Goal: Information Seeking & Learning: Learn about a topic

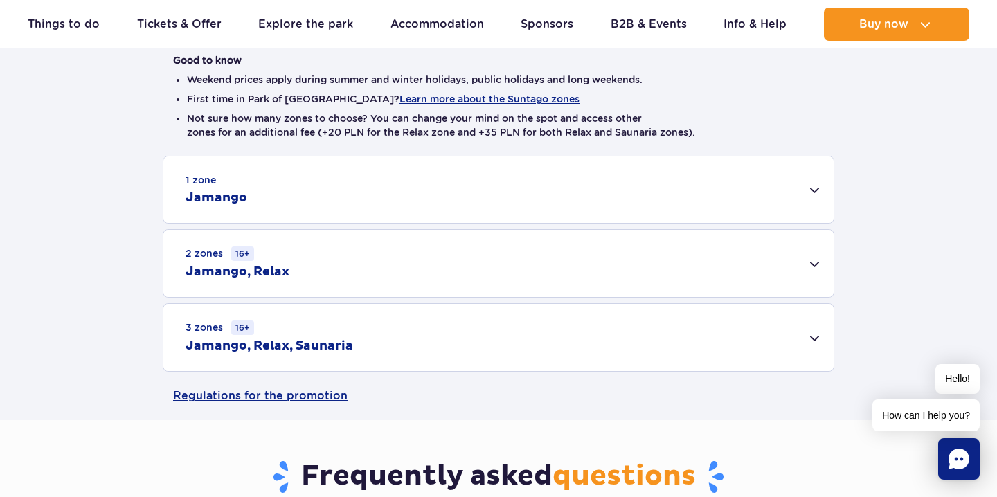
scroll to position [359, 0]
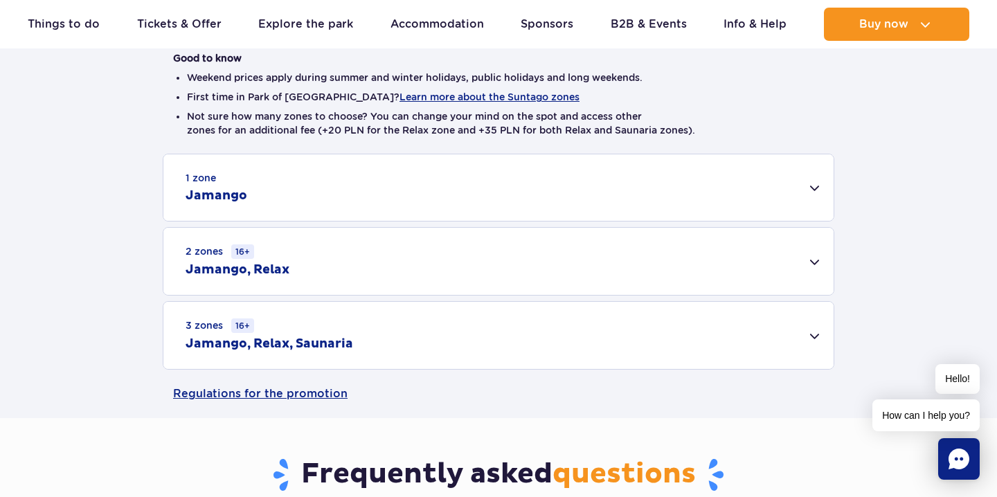
click at [519, 172] on div "1 zone Jamango" at bounding box center [498, 187] width 670 height 66
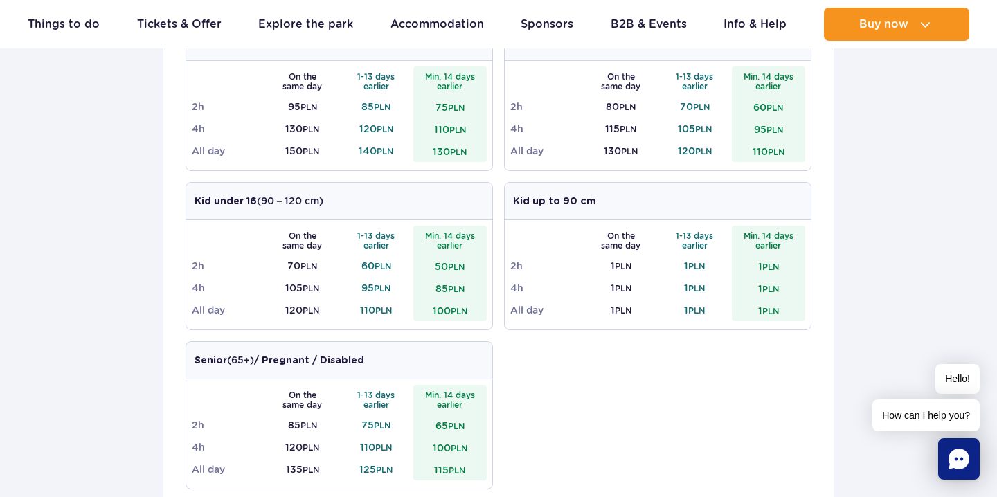
scroll to position [580, 0]
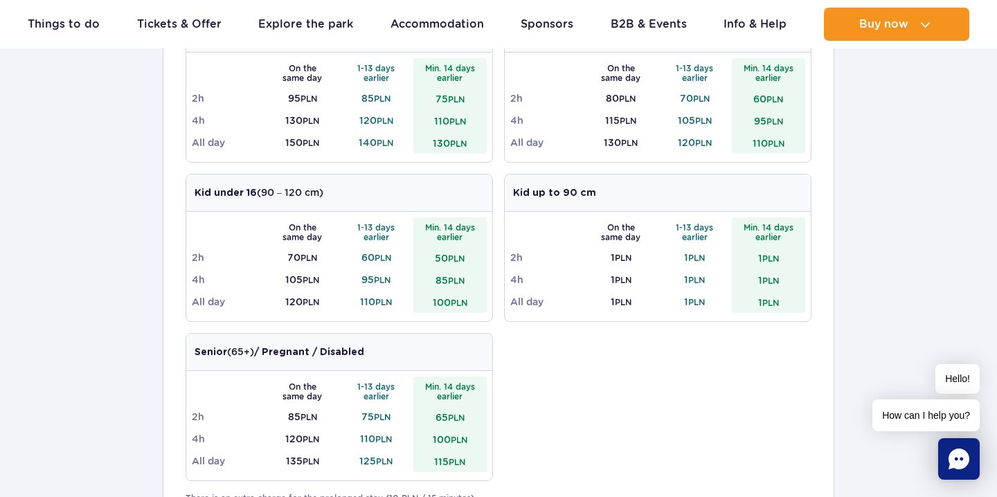
click at [510, 364] on div "Adult (18 – 65 y.o.) / Teenager (16 – 18 y.o.) On the same day 1-13 days earlie…" at bounding box center [499, 246] width 626 height 492
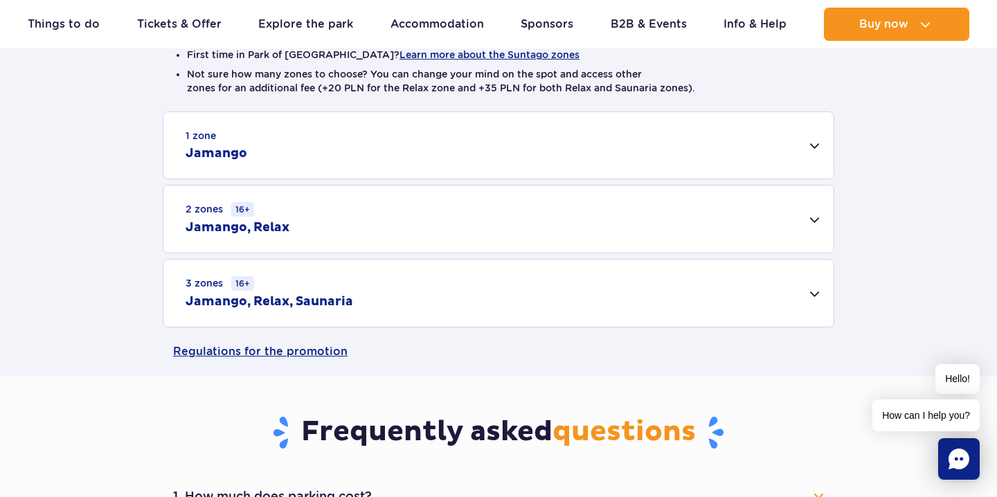
scroll to position [400, 0]
click at [506, 209] on div "2 zones 16+ Jamango, Relax" at bounding box center [498, 219] width 670 height 67
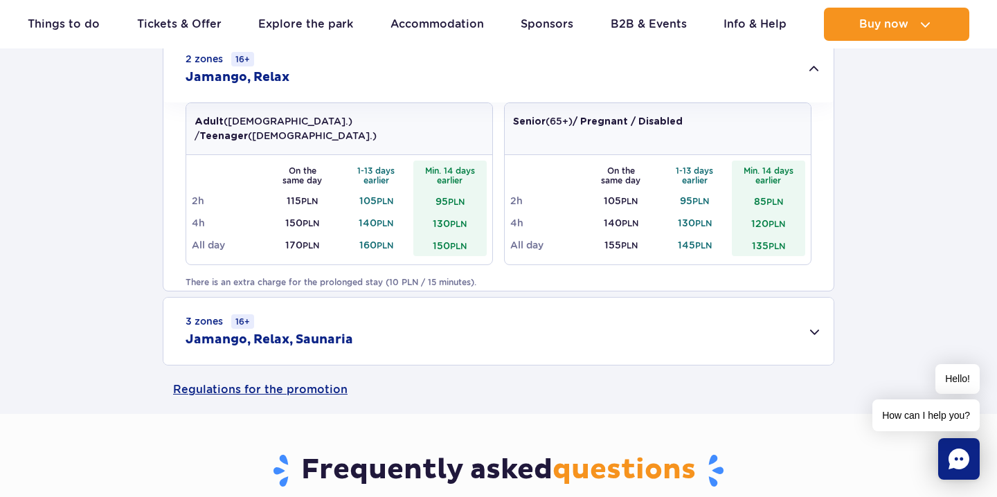
scroll to position [575, 0]
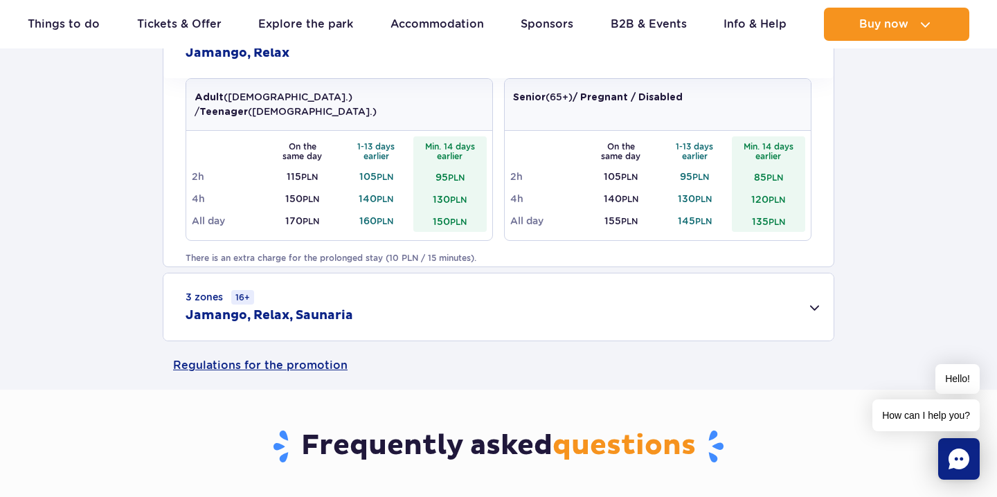
click at [478, 289] on div "3 zones 16+ Jamango, Relax, Saunaria" at bounding box center [498, 307] width 670 height 67
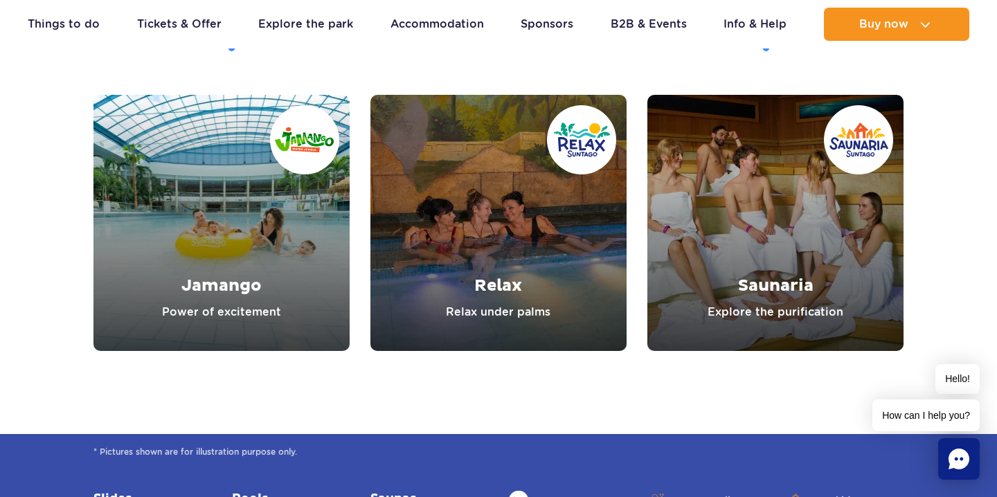
scroll to position [1951, 0]
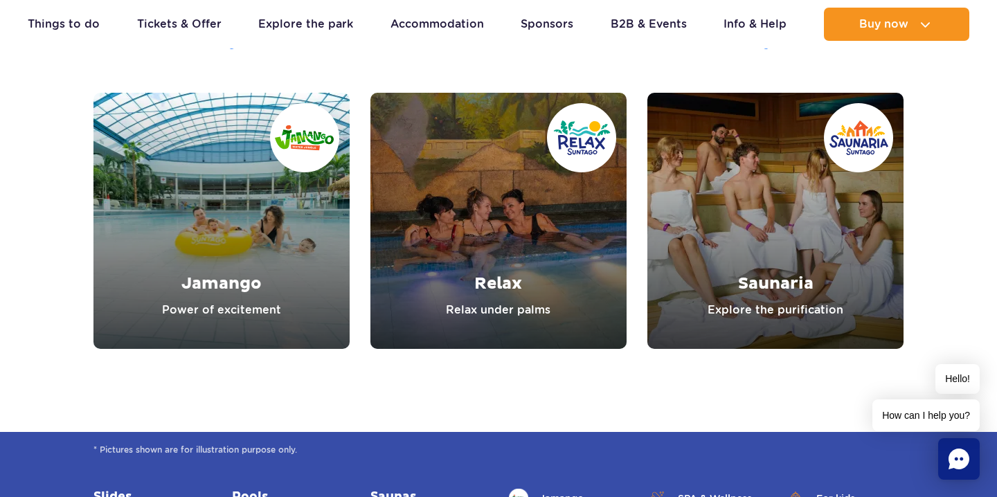
click at [319, 237] on link "Jamango" at bounding box center [221, 221] width 256 height 256
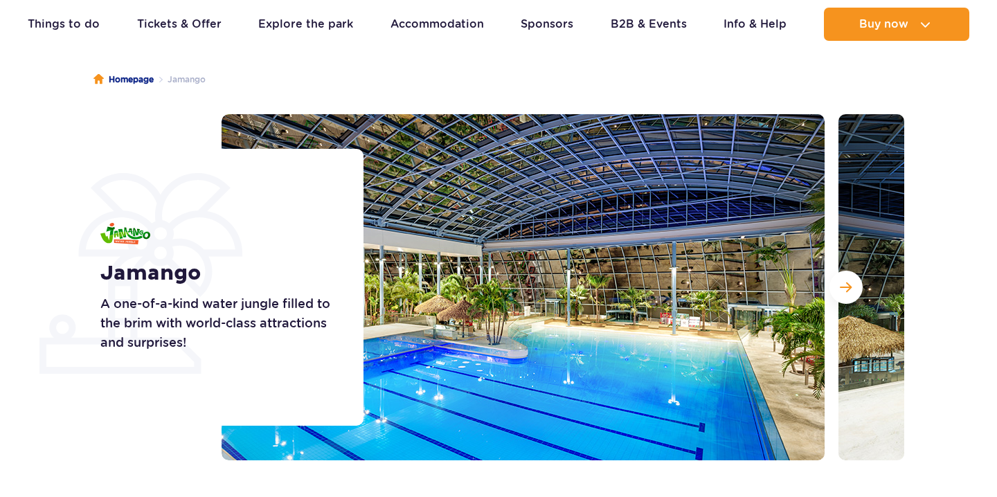
scroll to position [172, 0]
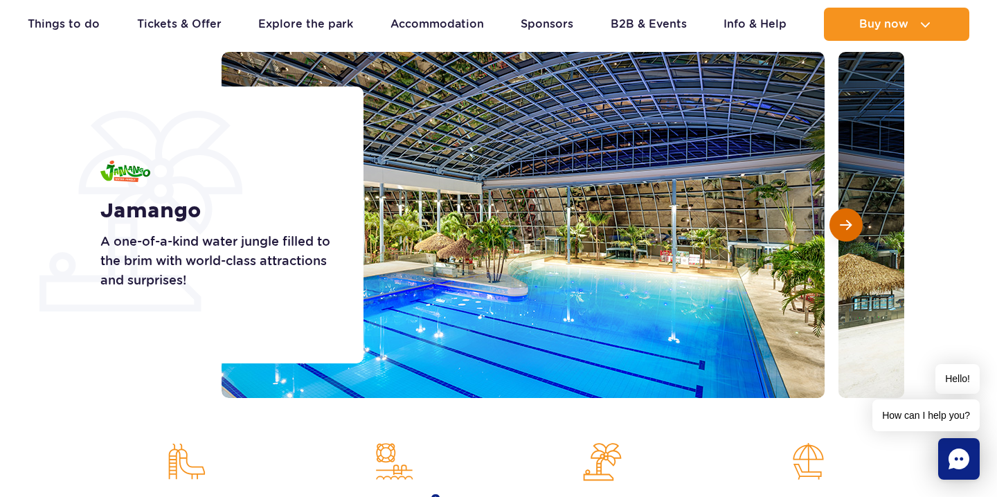
click at [839, 211] on button "Next slide" at bounding box center [846, 224] width 33 height 33
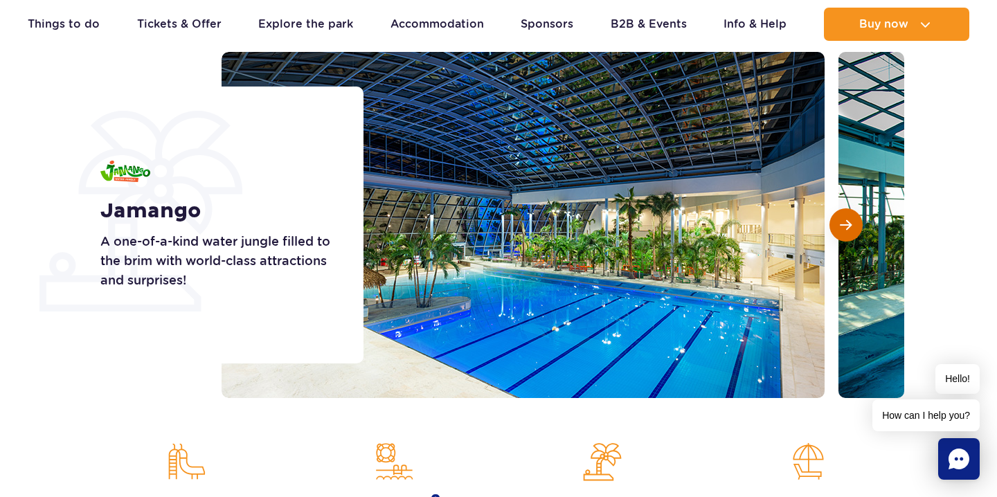
click at [839, 211] on button "Next slide" at bounding box center [846, 224] width 33 height 33
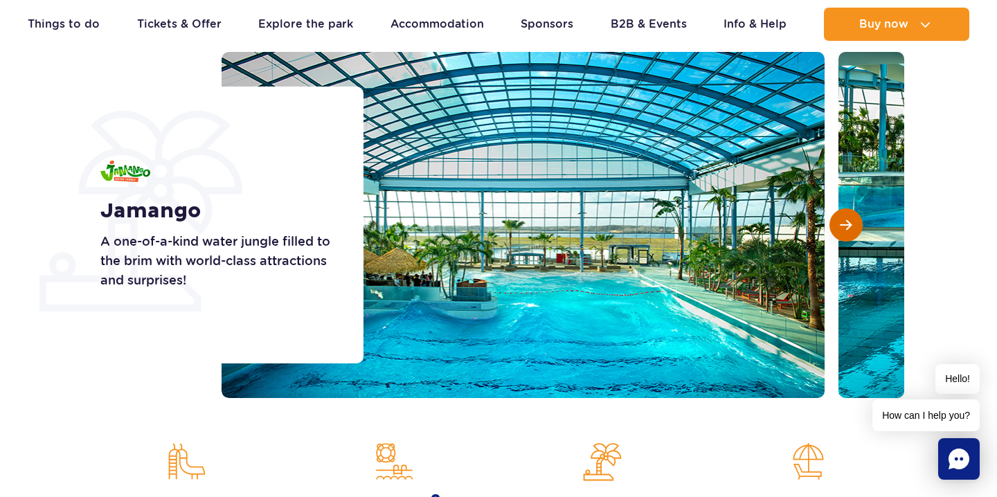
click at [839, 211] on button "Next slide" at bounding box center [846, 224] width 33 height 33
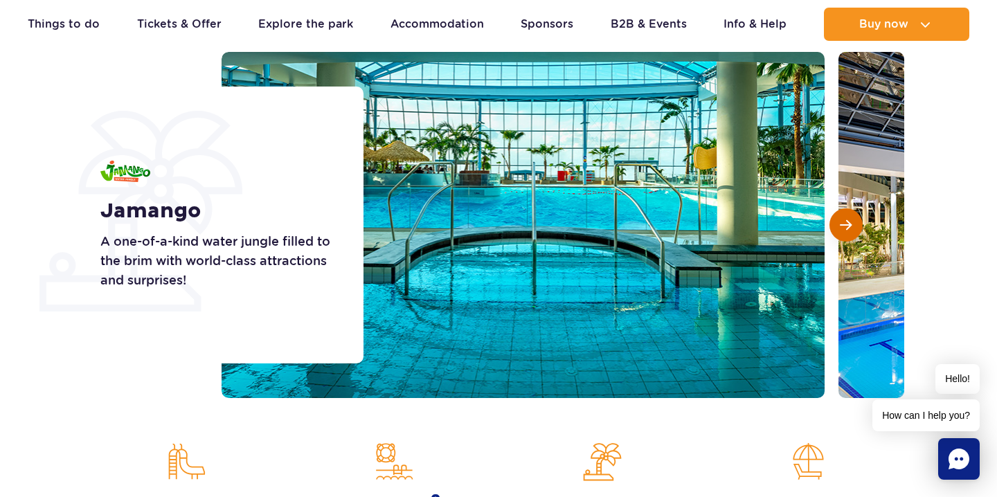
click at [839, 211] on button "Next slide" at bounding box center [846, 224] width 33 height 33
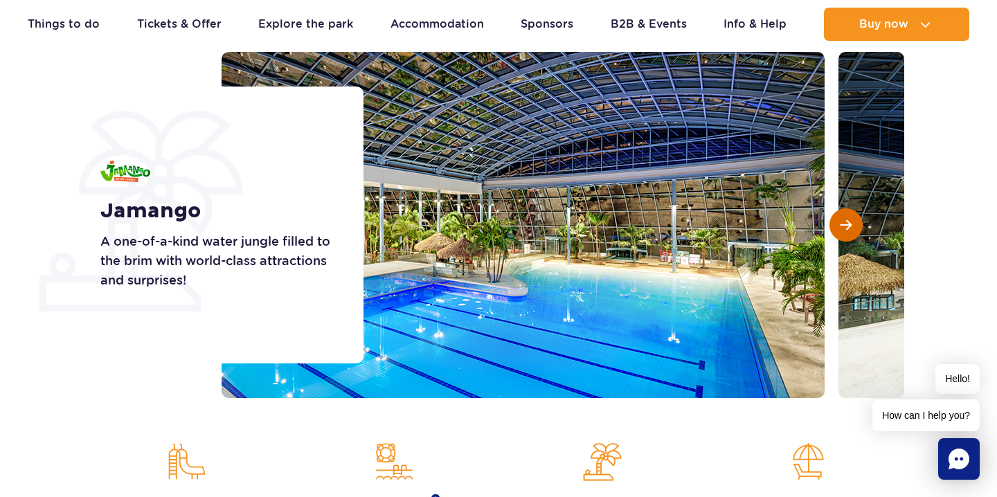
click at [839, 211] on button "Next slide" at bounding box center [846, 224] width 33 height 33
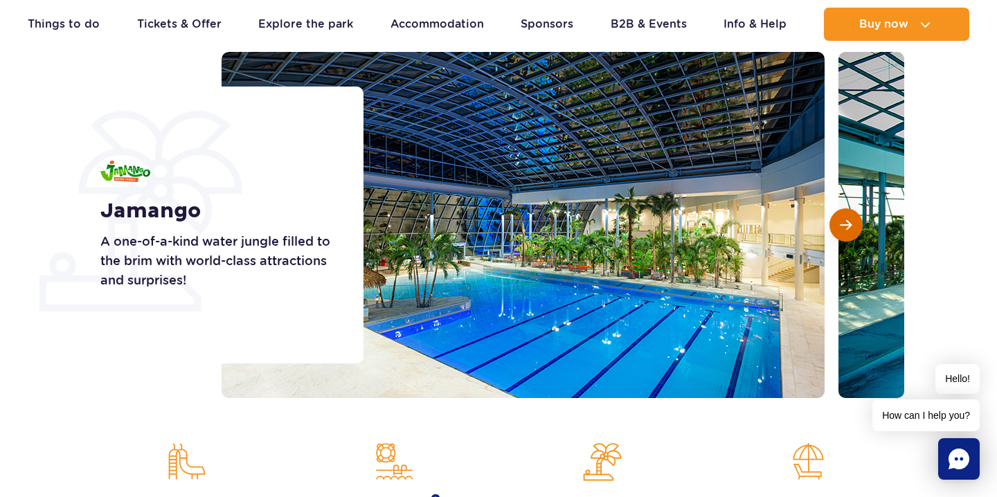
click at [839, 211] on button "Next slide" at bounding box center [846, 224] width 33 height 33
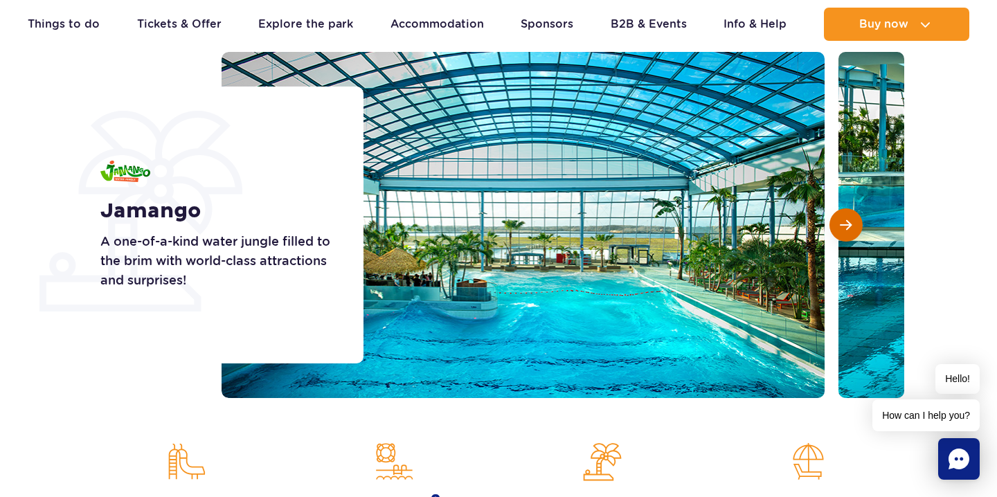
click at [839, 211] on button "Next slide" at bounding box center [846, 224] width 33 height 33
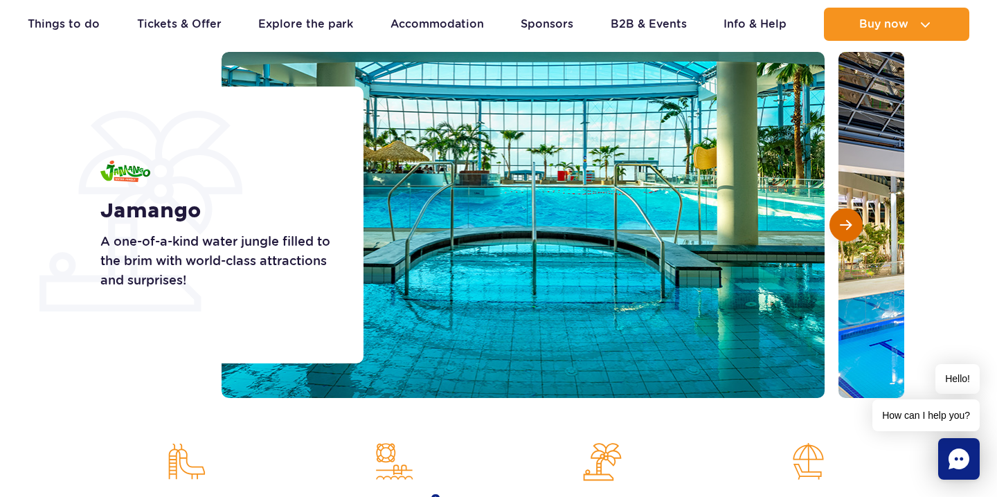
click at [839, 211] on button "Next slide" at bounding box center [846, 224] width 33 height 33
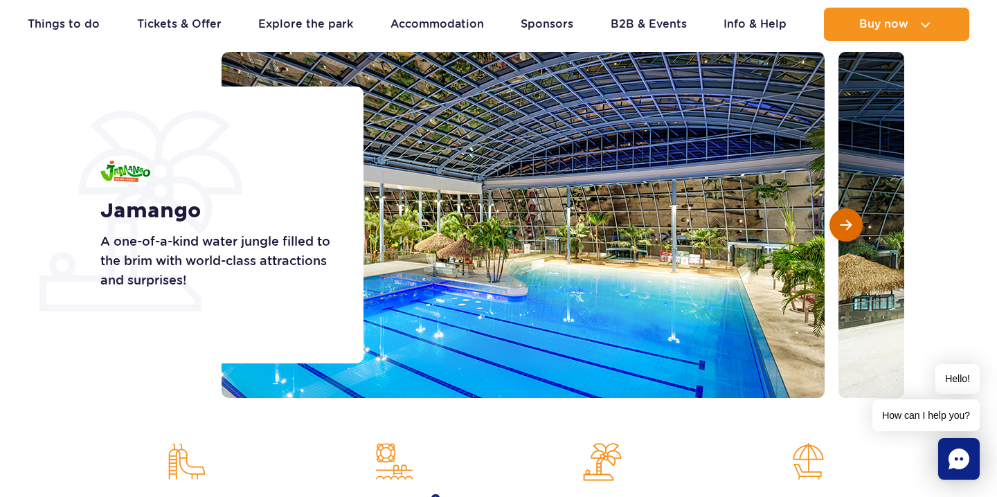
click at [839, 211] on button "Next slide" at bounding box center [846, 224] width 33 height 33
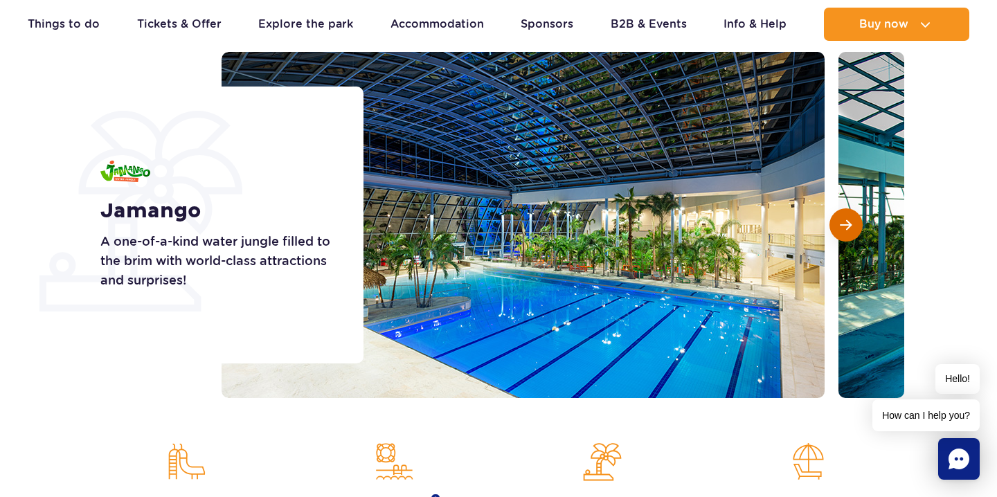
click at [839, 211] on button "Next slide" at bounding box center [846, 224] width 33 height 33
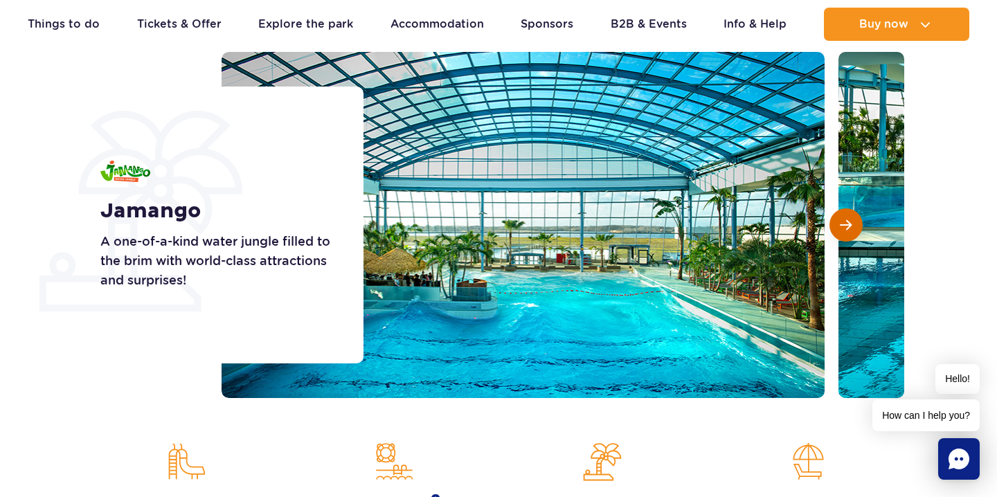
click at [843, 220] on span "Next slide" at bounding box center [846, 225] width 12 height 12
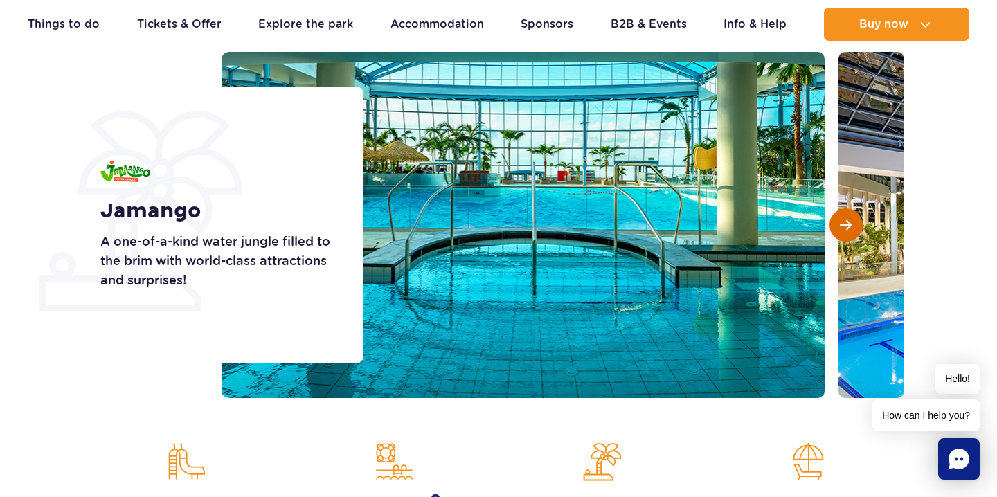
click at [843, 220] on span "Next slide" at bounding box center [846, 225] width 12 height 12
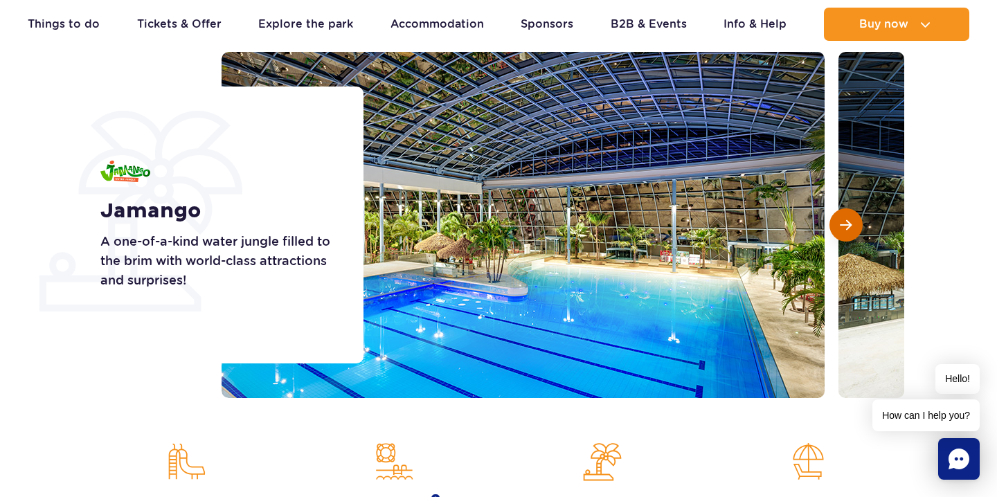
click at [843, 220] on span "Next slide" at bounding box center [846, 225] width 12 height 12
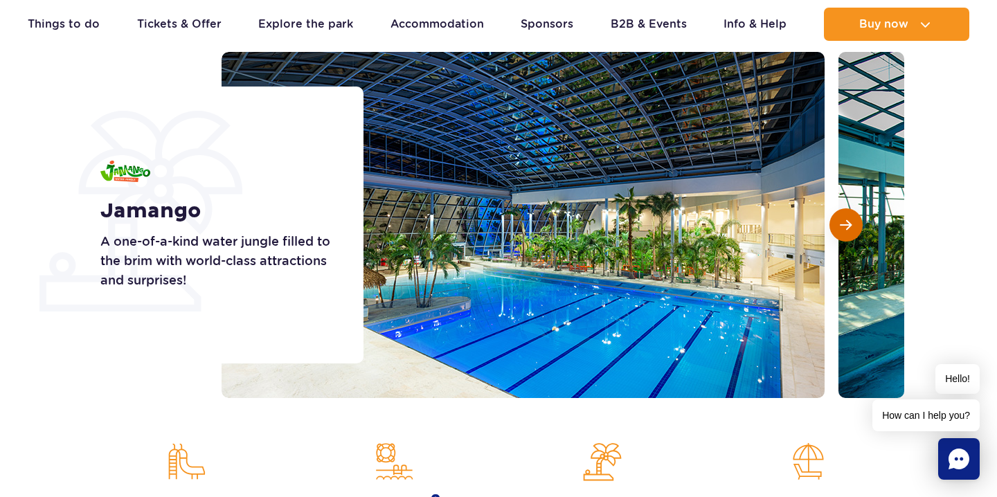
click at [843, 220] on span "Next slide" at bounding box center [846, 225] width 12 height 12
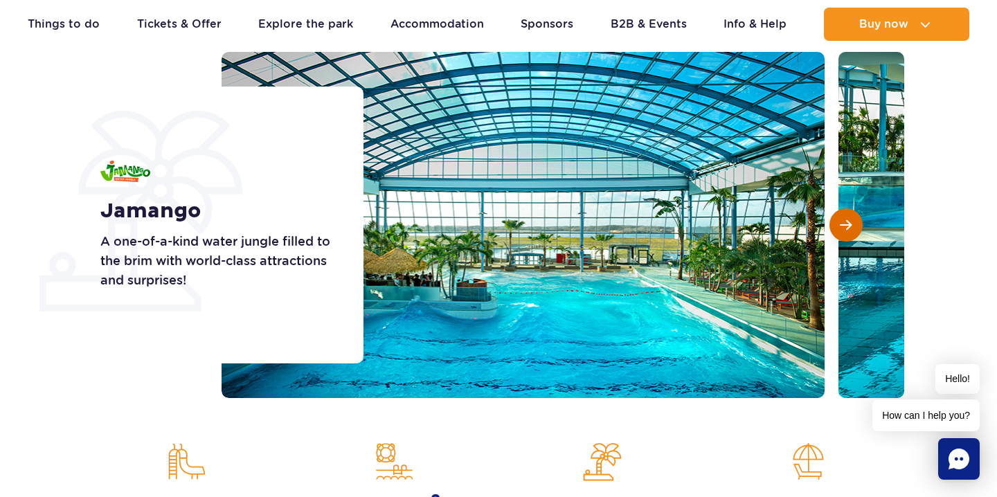
click at [843, 220] on span "Next slide" at bounding box center [846, 225] width 12 height 12
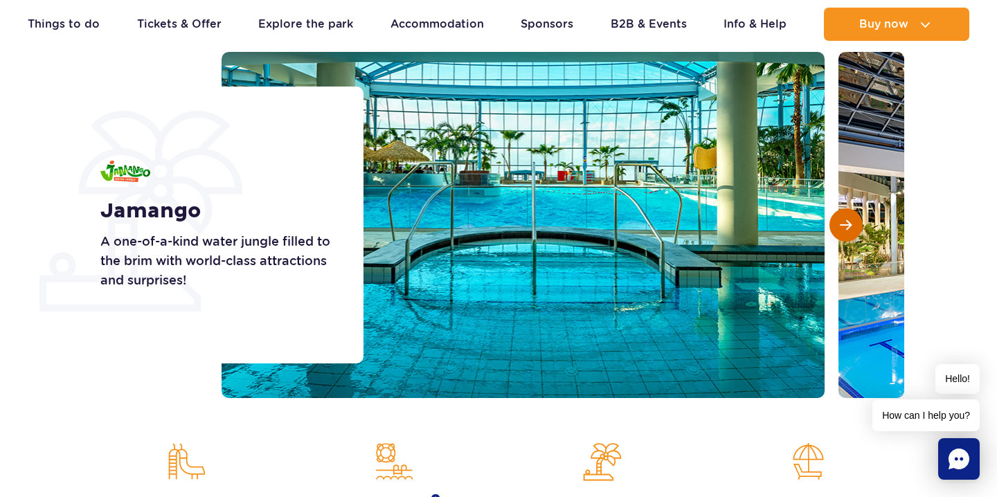
click at [843, 220] on span "Next slide" at bounding box center [846, 225] width 12 height 12
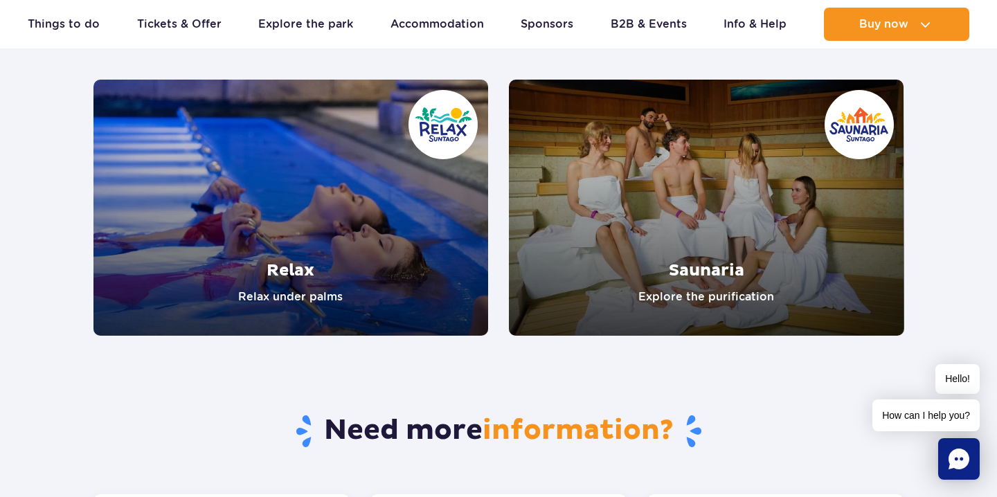
scroll to position [2814, 0]
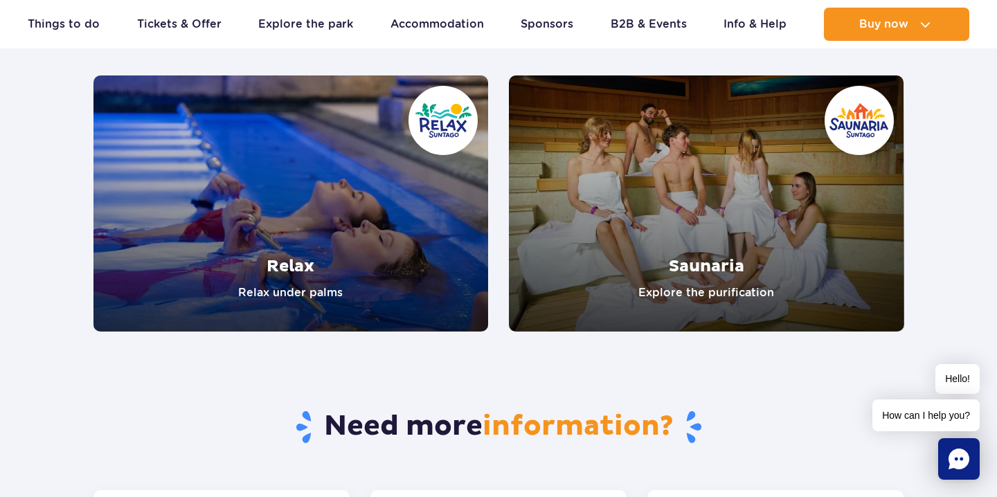
click at [330, 223] on link "Relax" at bounding box center [290, 203] width 395 height 256
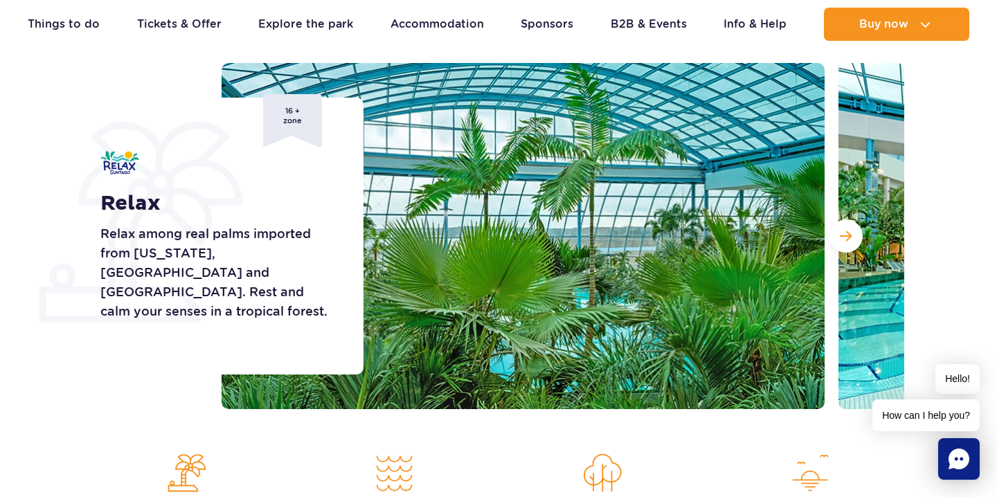
scroll to position [141, 0]
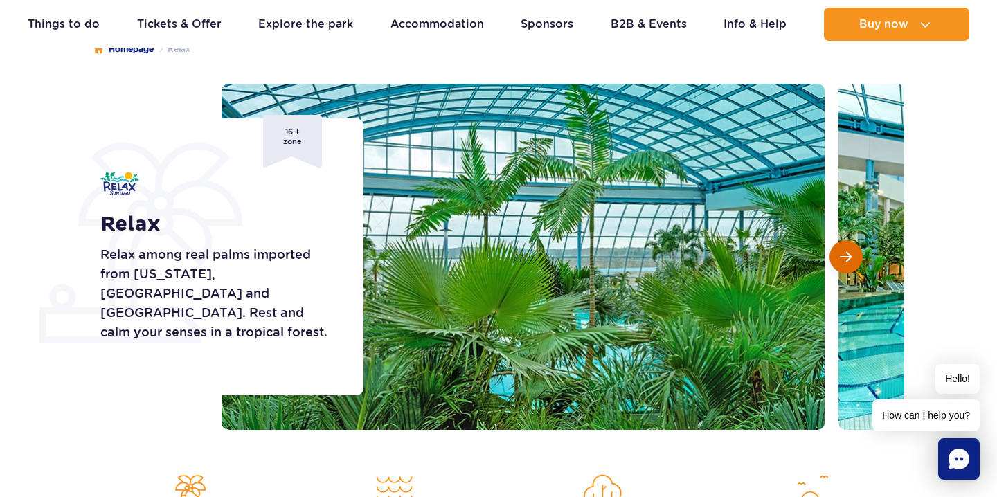
click at [846, 254] on span "Next slide" at bounding box center [846, 257] width 12 height 12
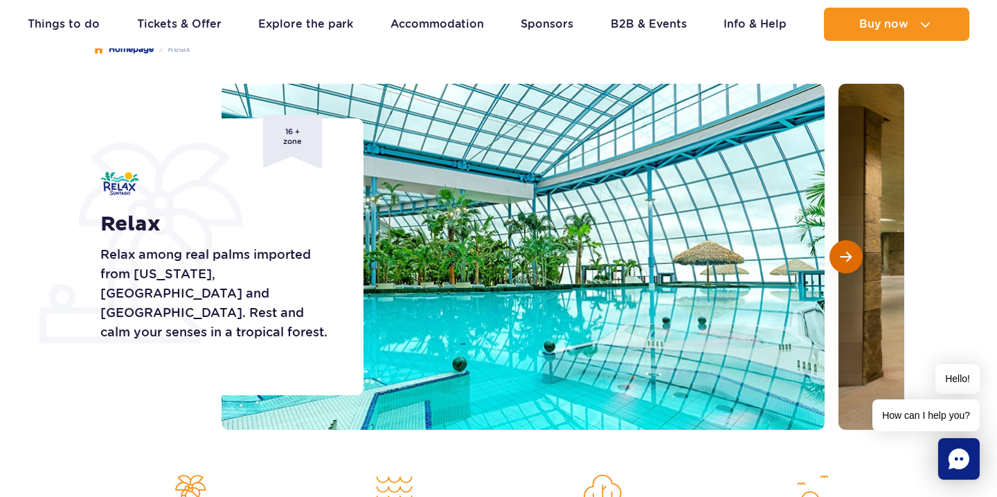
click at [846, 254] on span "Next slide" at bounding box center [846, 257] width 12 height 12
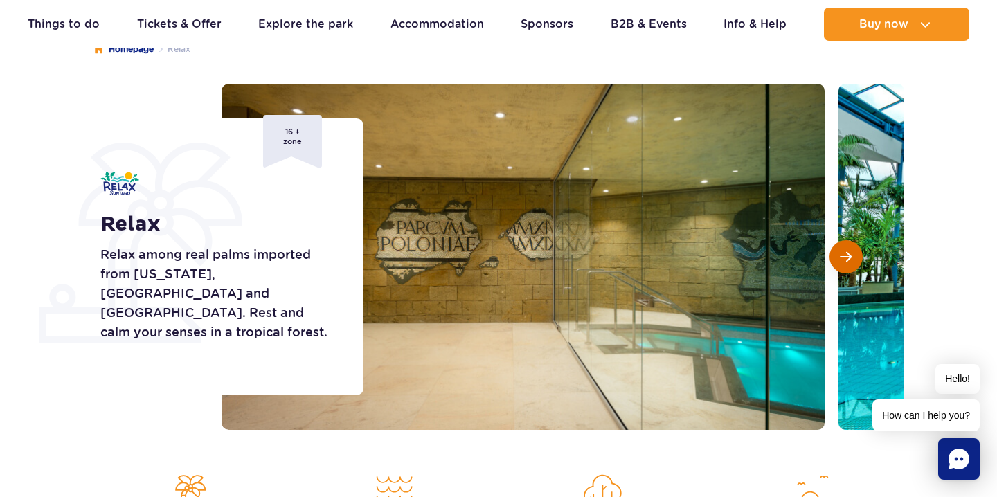
click at [846, 254] on span "Next slide" at bounding box center [846, 257] width 12 height 12
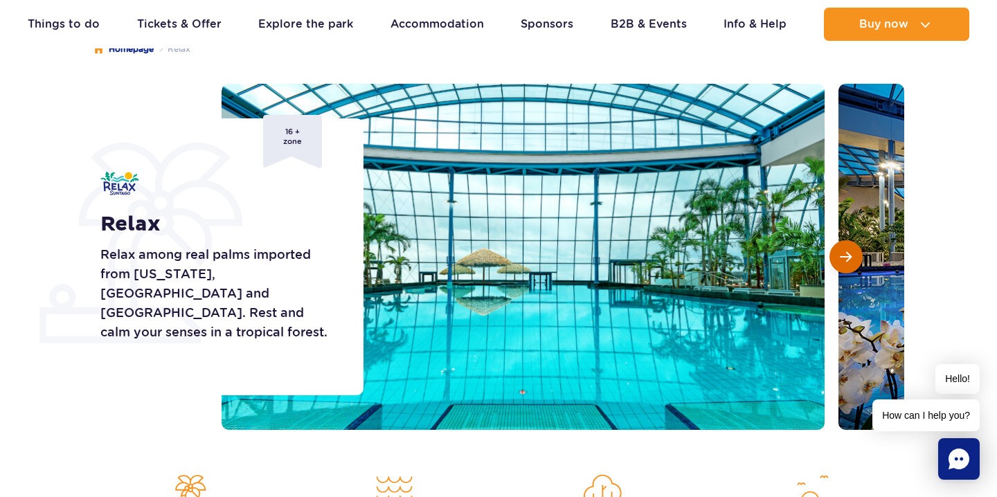
click at [846, 254] on span "Next slide" at bounding box center [846, 257] width 12 height 12
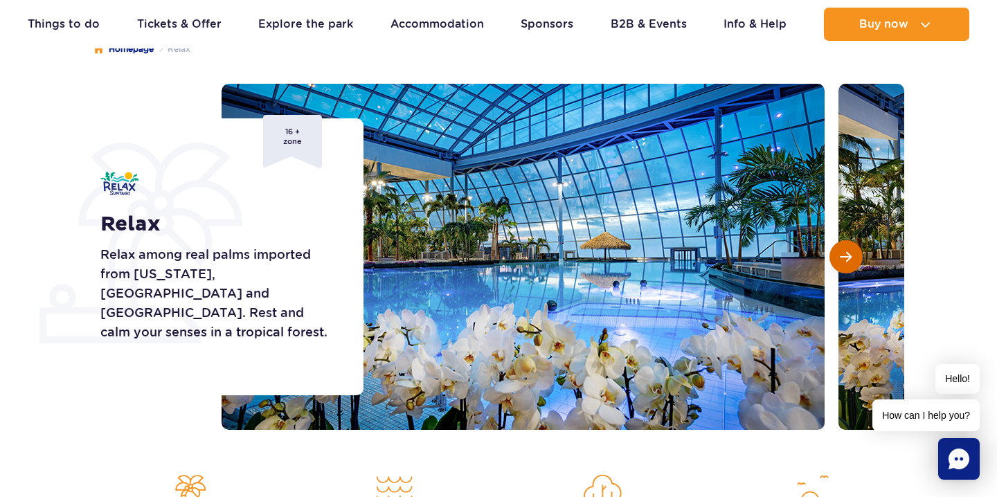
click at [846, 254] on span "Next slide" at bounding box center [846, 257] width 12 height 12
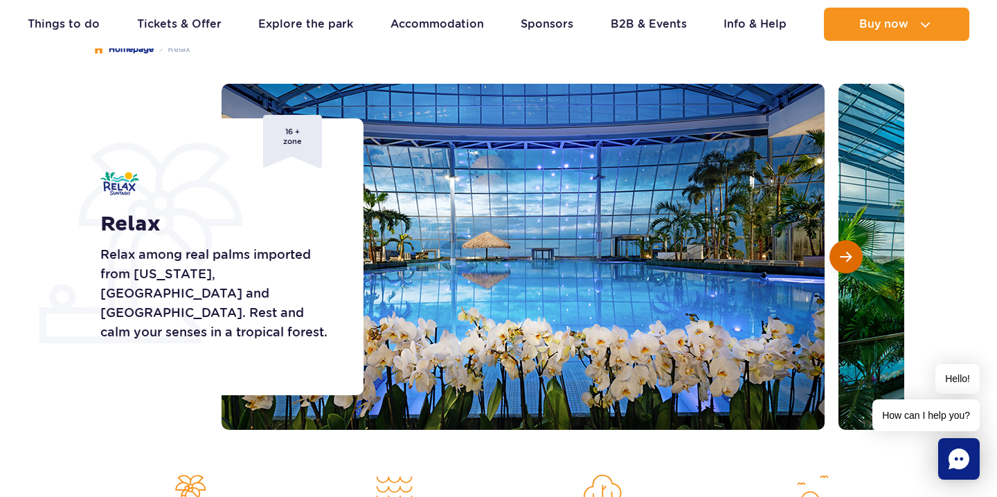
click at [846, 254] on span "Next slide" at bounding box center [846, 257] width 12 height 12
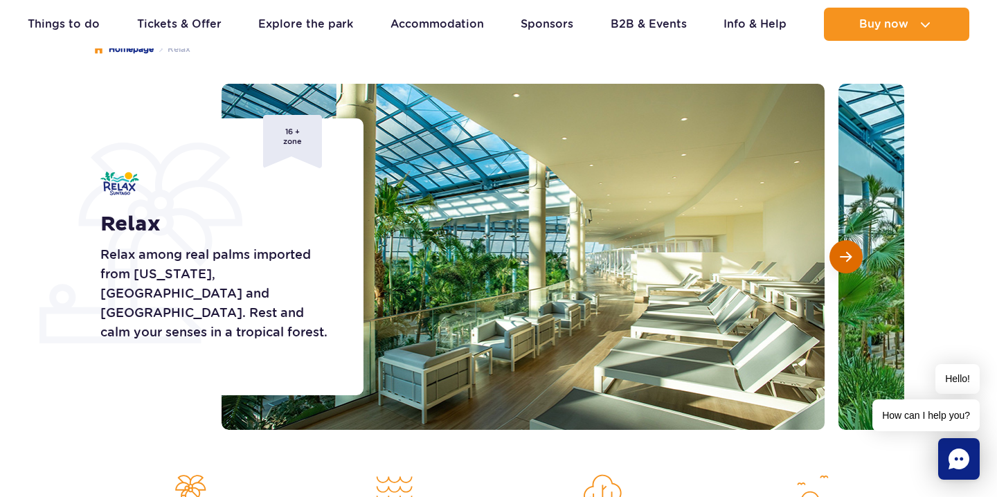
click at [846, 254] on span "Next slide" at bounding box center [846, 257] width 12 height 12
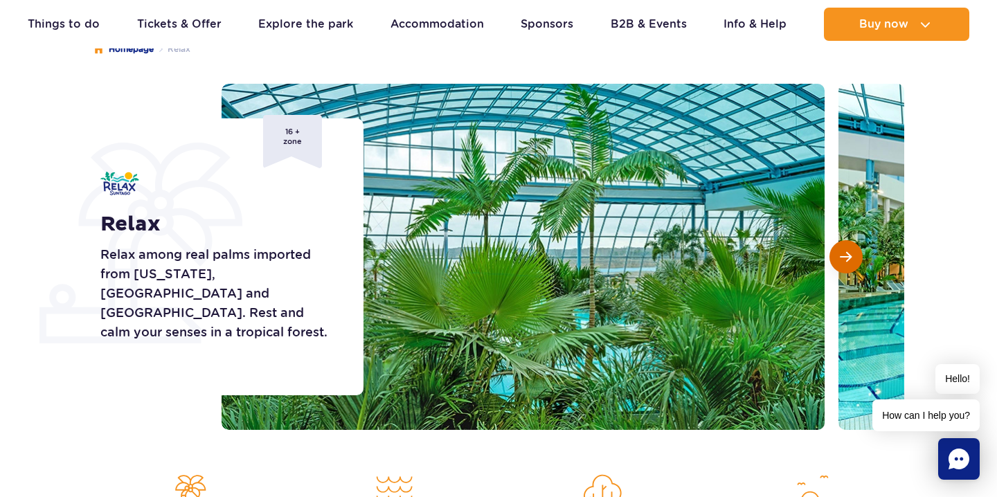
click at [846, 254] on span "Next slide" at bounding box center [846, 257] width 12 height 12
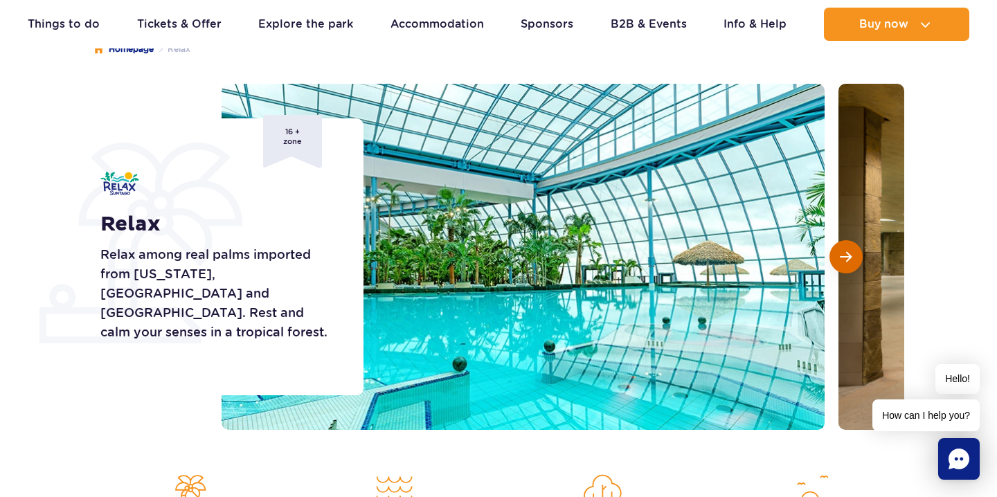
click at [846, 254] on span "Next slide" at bounding box center [846, 257] width 12 height 12
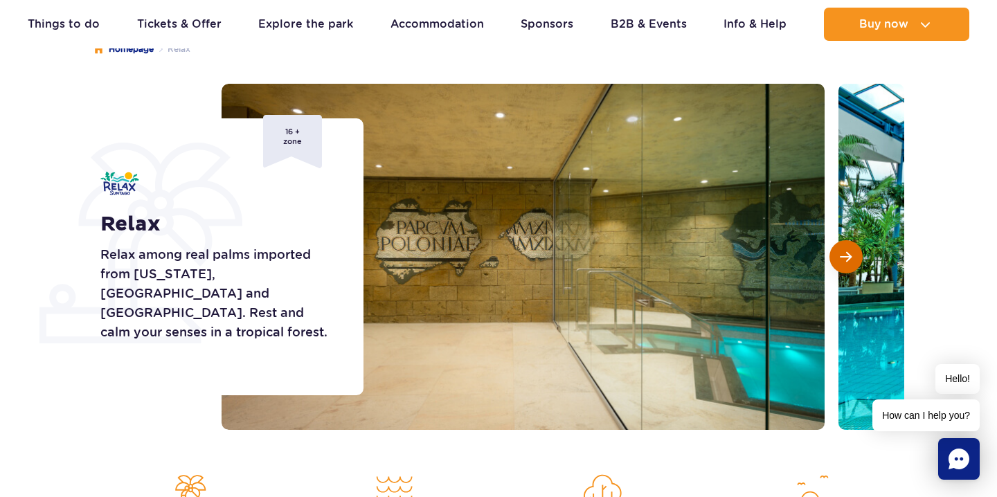
click at [846, 254] on span "Next slide" at bounding box center [846, 257] width 12 height 12
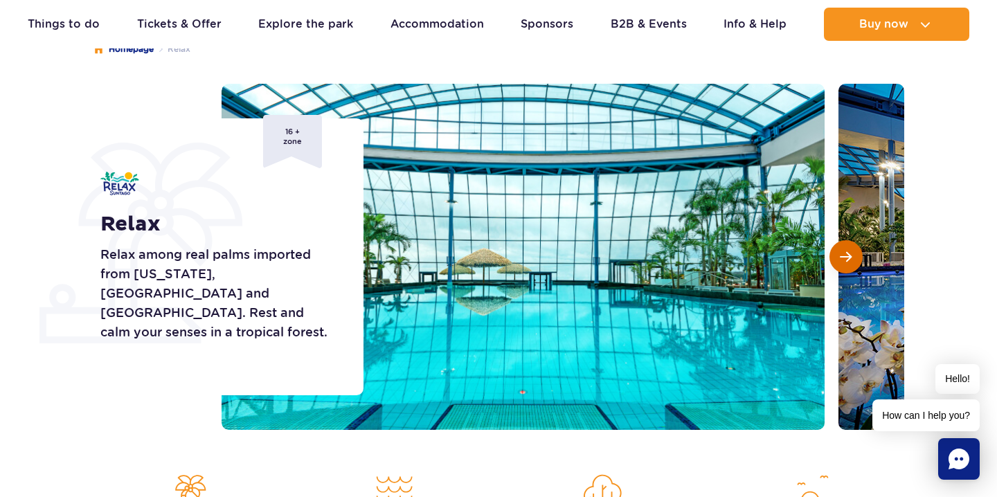
click at [846, 254] on span "Next slide" at bounding box center [846, 257] width 12 height 12
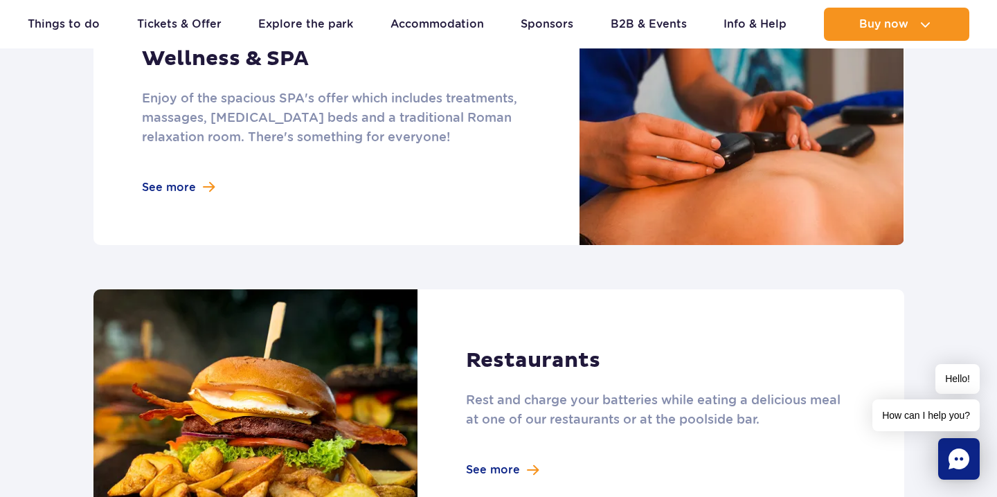
scroll to position [1292, 0]
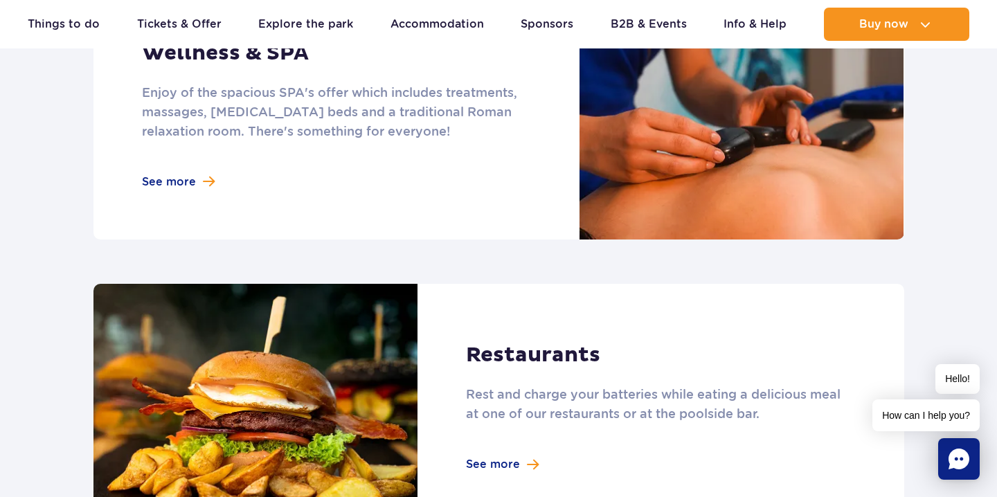
click at [203, 199] on link at bounding box center [498, 115] width 811 height 249
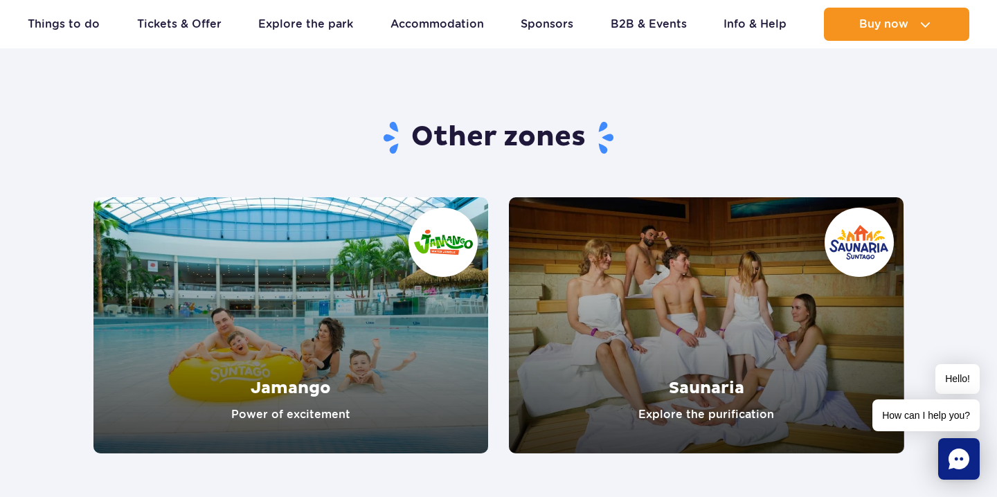
scroll to position [2251, 0]
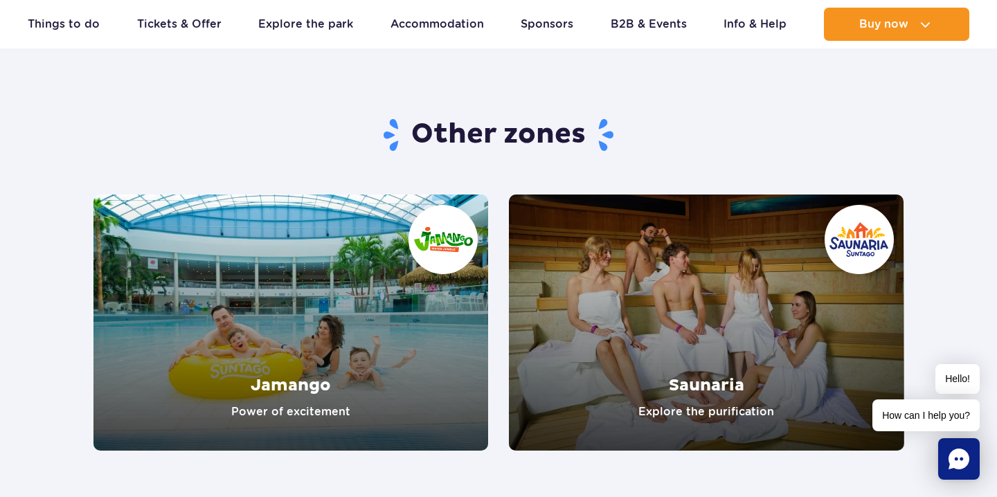
click at [627, 288] on link "Saunaria" at bounding box center [706, 323] width 395 height 256
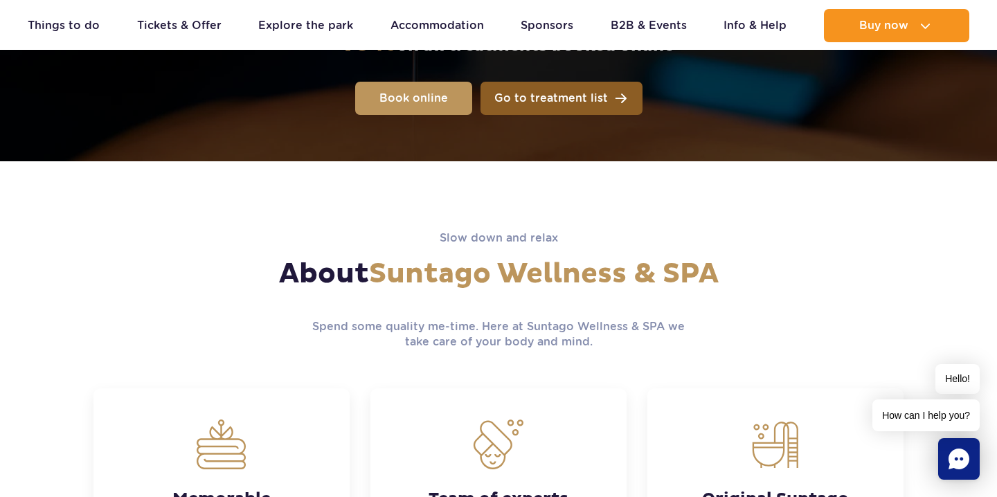
click at [536, 87] on link "Go to treatment list" at bounding box center [562, 98] width 162 height 33
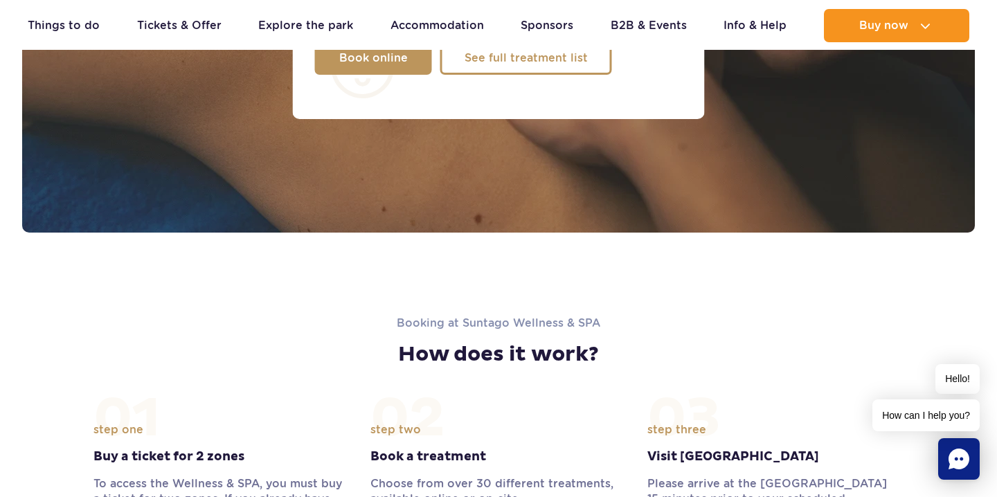
scroll to position [1250, 0]
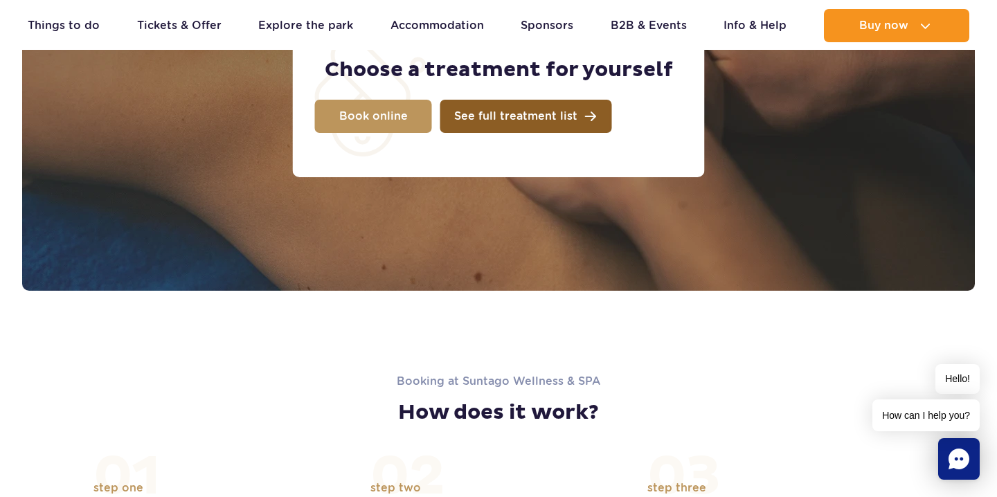
click at [559, 117] on span "See full treatment list" at bounding box center [515, 116] width 123 height 11
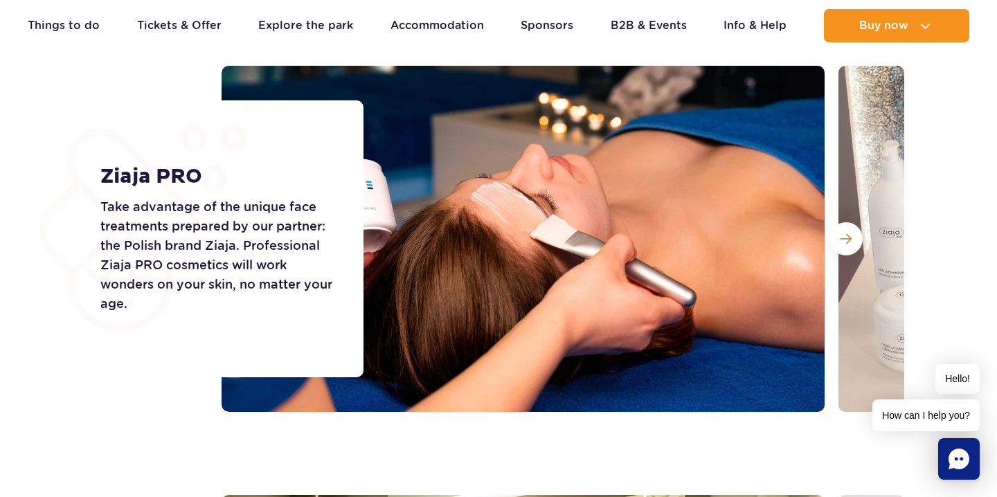
scroll to position [1926, 0]
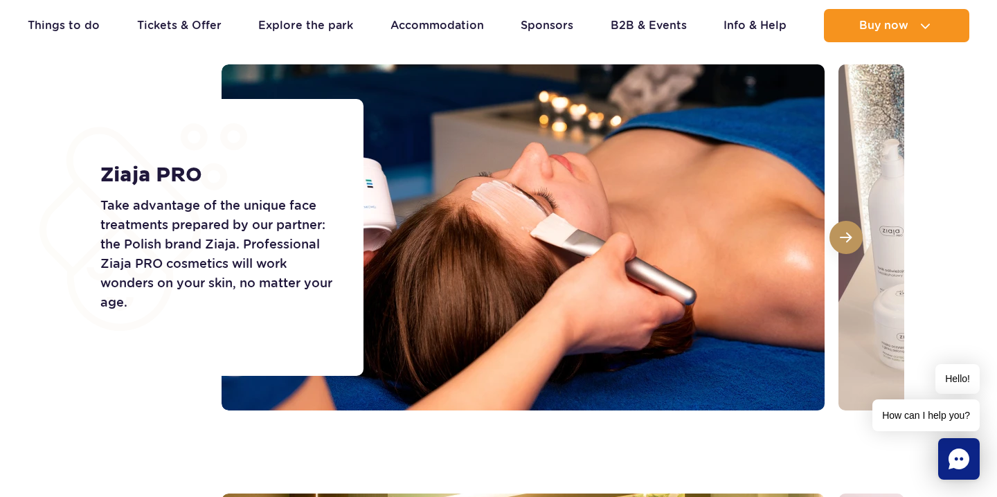
click at [853, 234] on button at bounding box center [846, 237] width 33 height 33
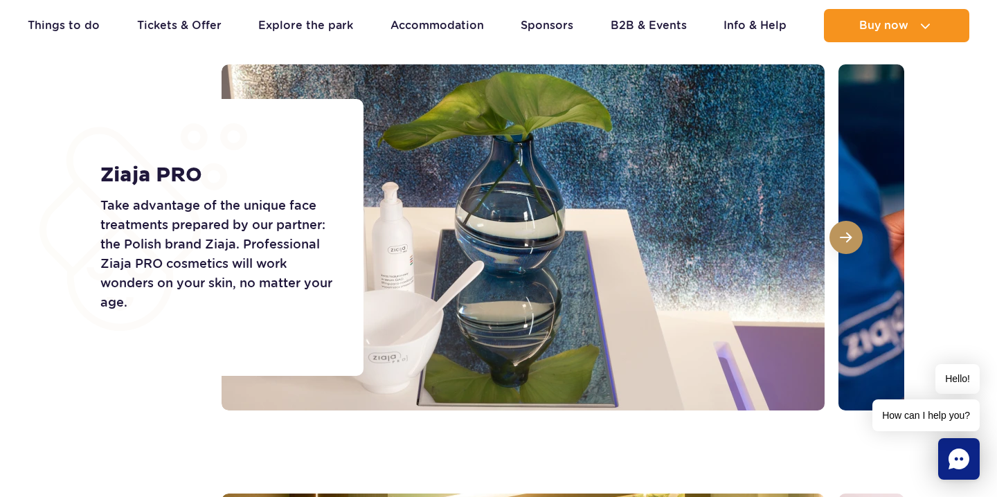
click at [853, 234] on button at bounding box center [846, 237] width 33 height 33
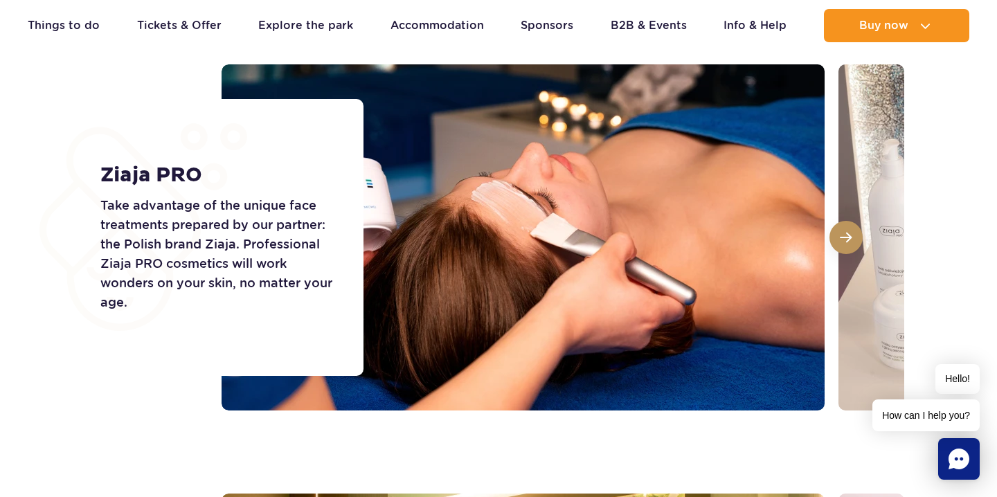
click at [853, 234] on button at bounding box center [846, 237] width 33 height 33
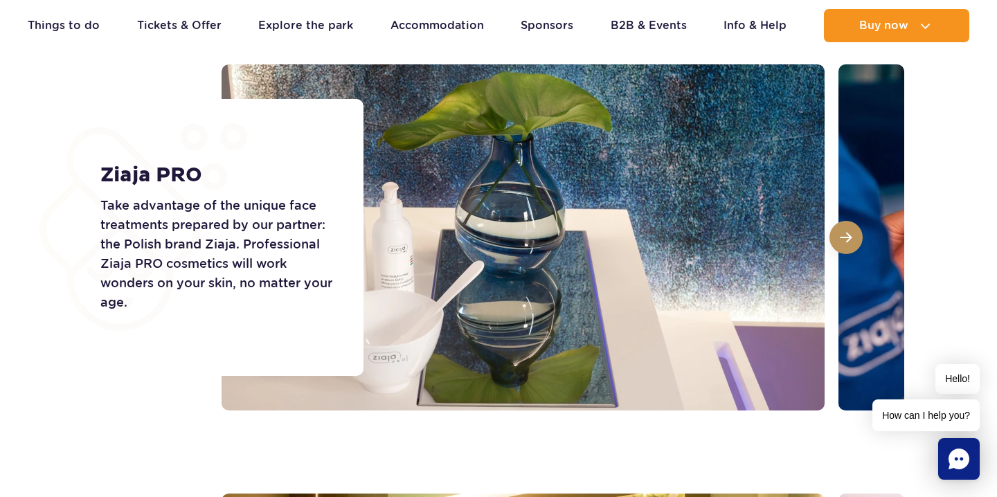
click at [853, 234] on button at bounding box center [846, 237] width 33 height 33
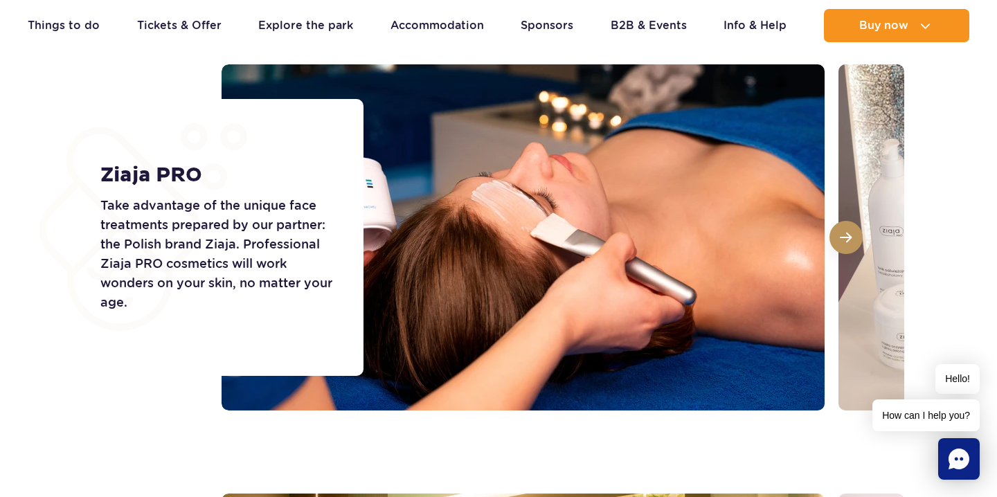
click at [853, 234] on button at bounding box center [846, 237] width 33 height 33
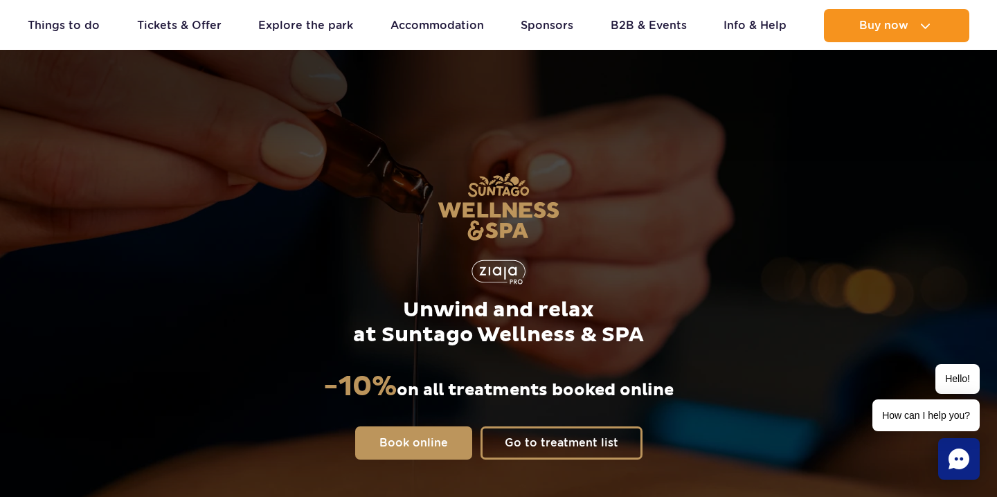
scroll to position [0, 0]
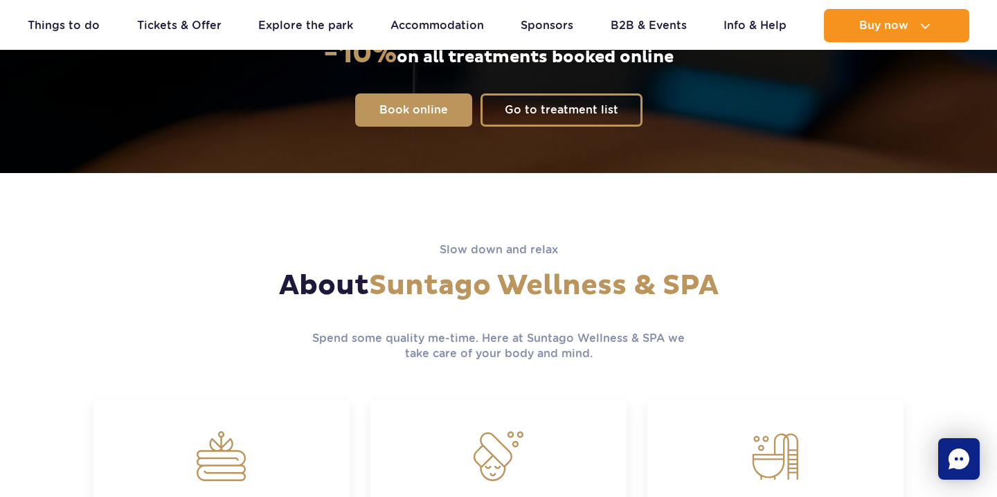
scroll to position [357, 0]
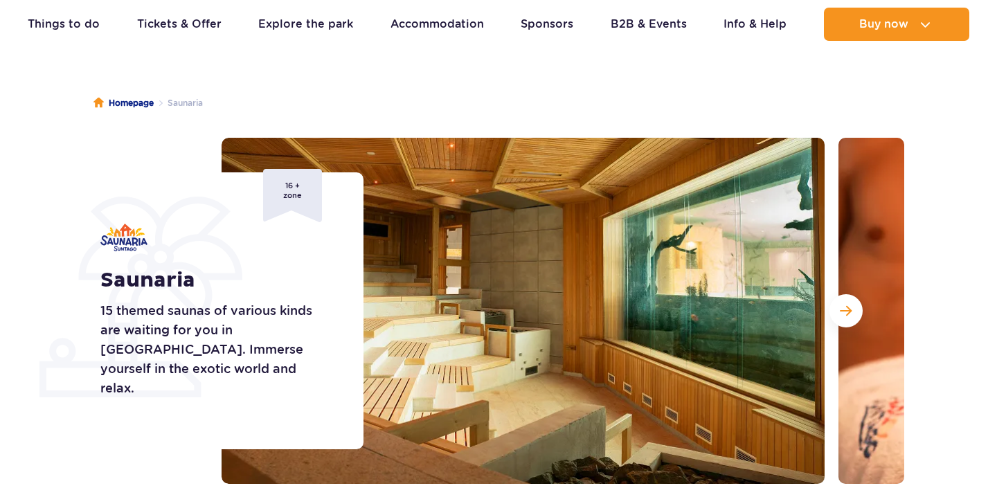
scroll to position [179, 0]
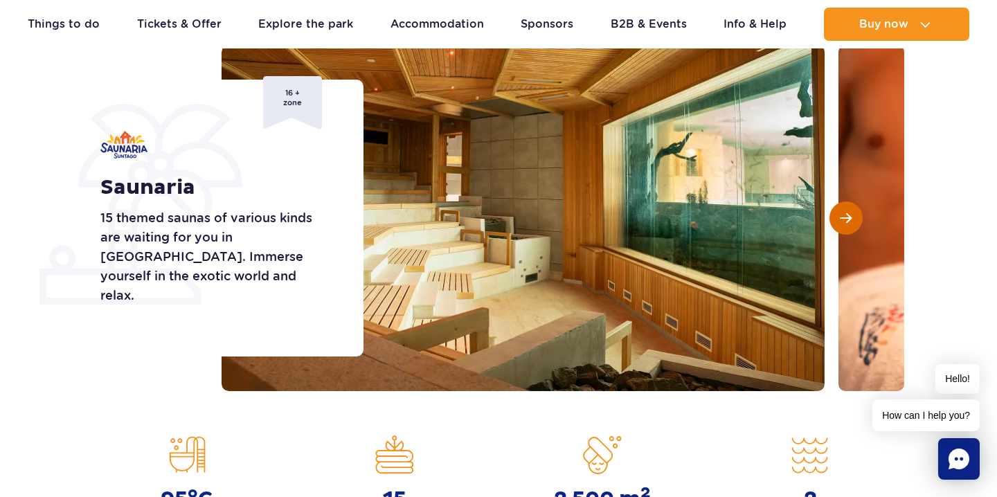
click at [848, 212] on span "Next slide" at bounding box center [846, 218] width 12 height 12
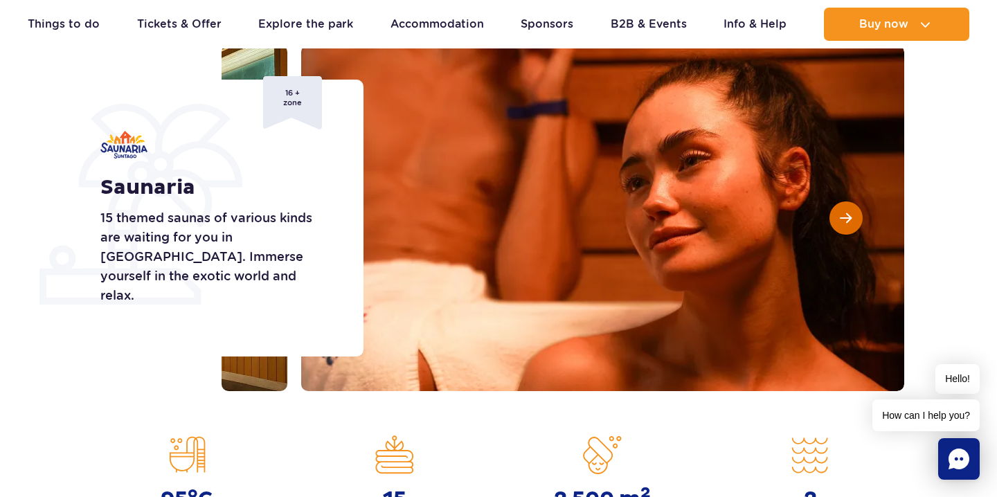
click at [848, 212] on span "Next slide" at bounding box center [846, 218] width 12 height 12
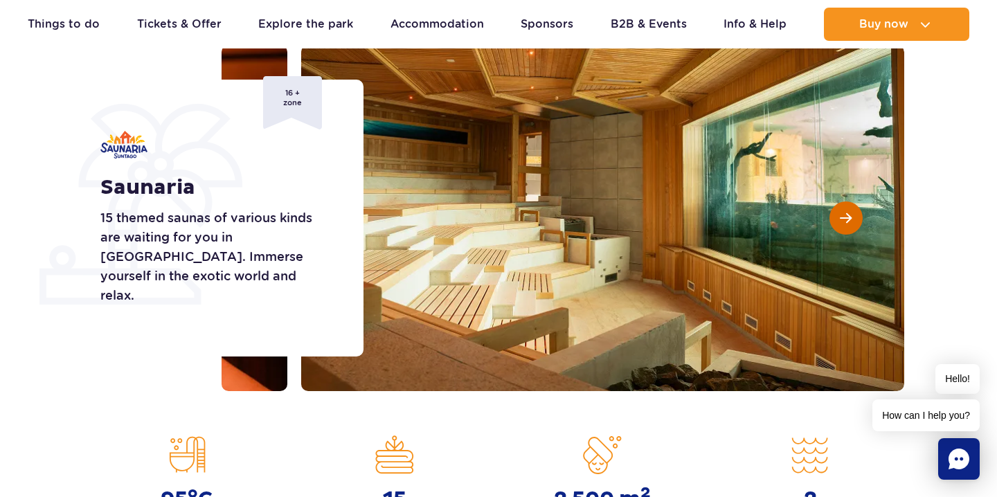
click at [848, 212] on span "Next slide" at bounding box center [846, 218] width 12 height 12
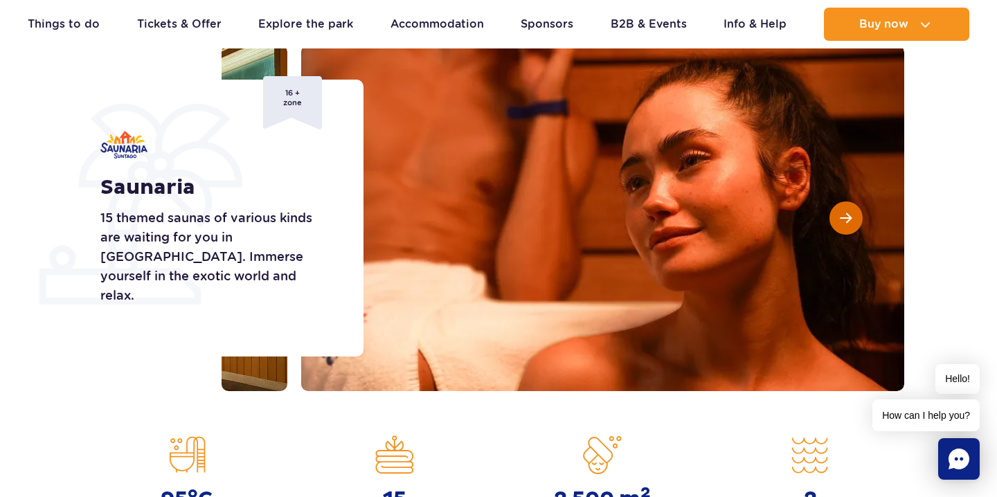
click at [848, 212] on span "Next slide" at bounding box center [846, 218] width 12 height 12
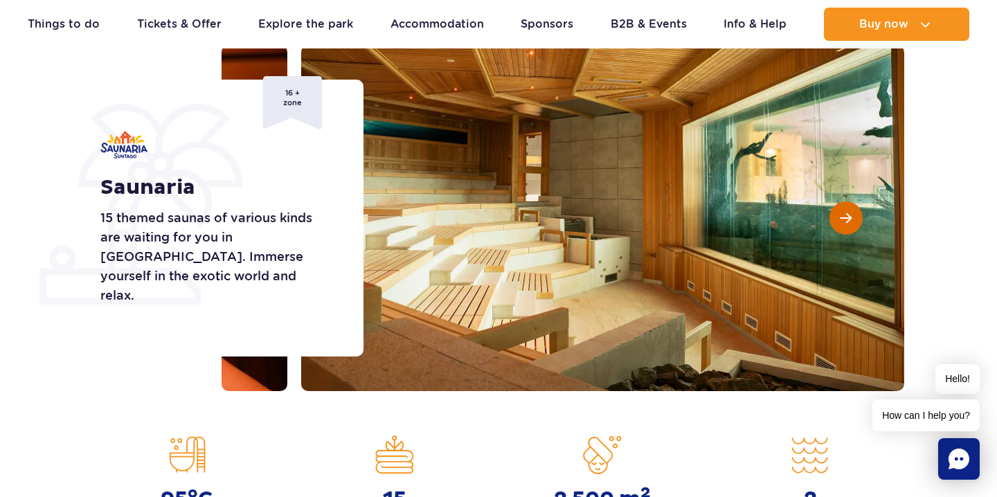
click at [848, 212] on span "Next slide" at bounding box center [846, 218] width 12 height 12
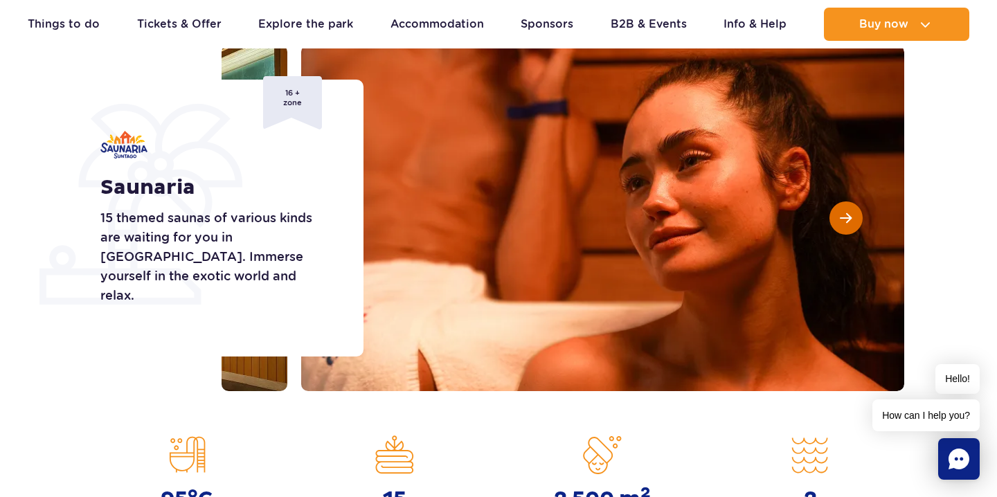
click at [848, 212] on span "Next slide" at bounding box center [846, 218] width 12 height 12
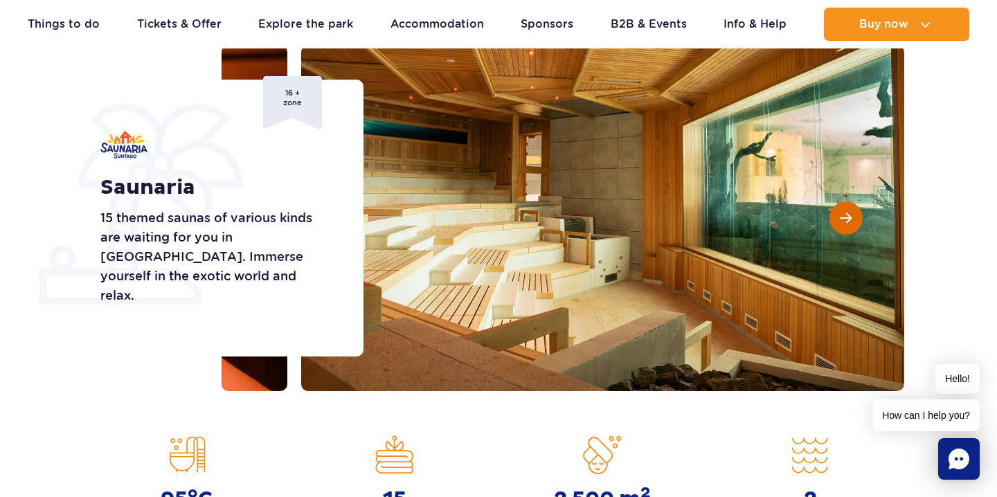
click at [848, 212] on span "Next slide" at bounding box center [846, 218] width 12 height 12
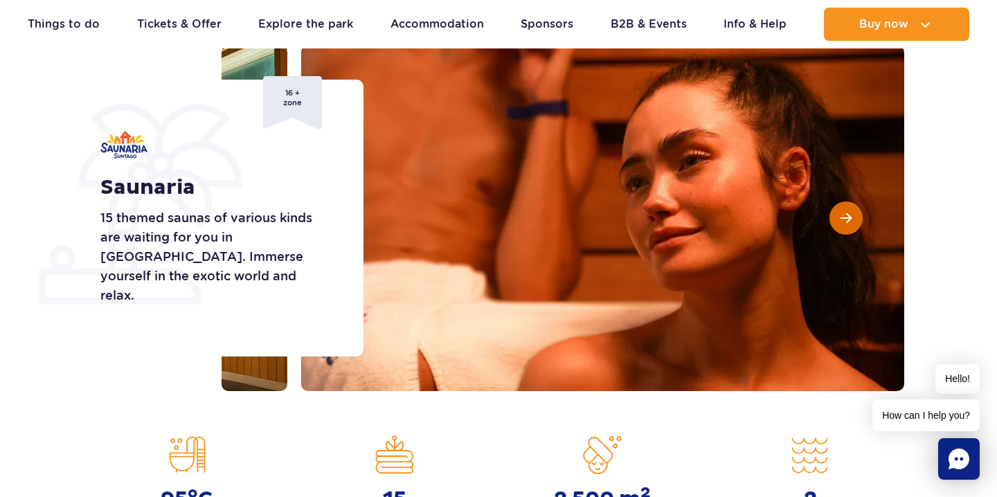
click at [848, 212] on span "Next slide" at bounding box center [846, 218] width 12 height 12
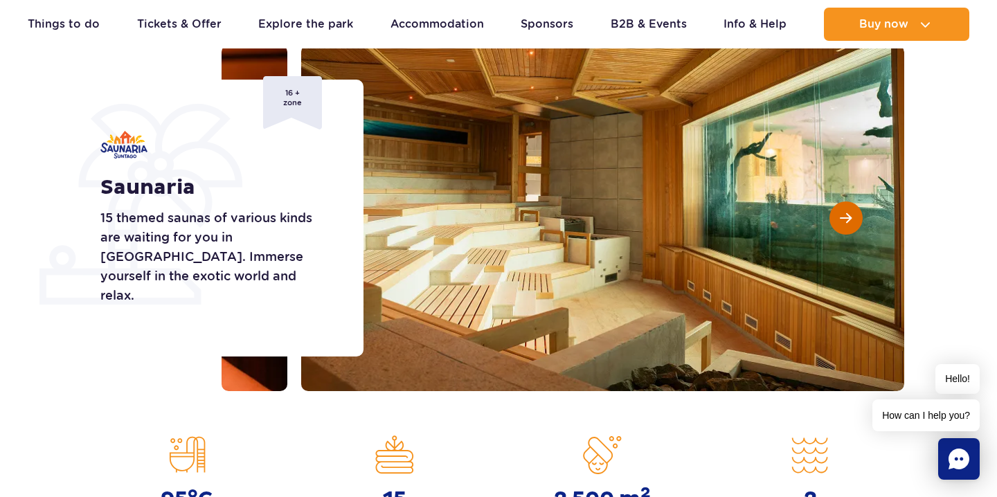
click at [848, 212] on span "Next slide" at bounding box center [846, 218] width 12 height 12
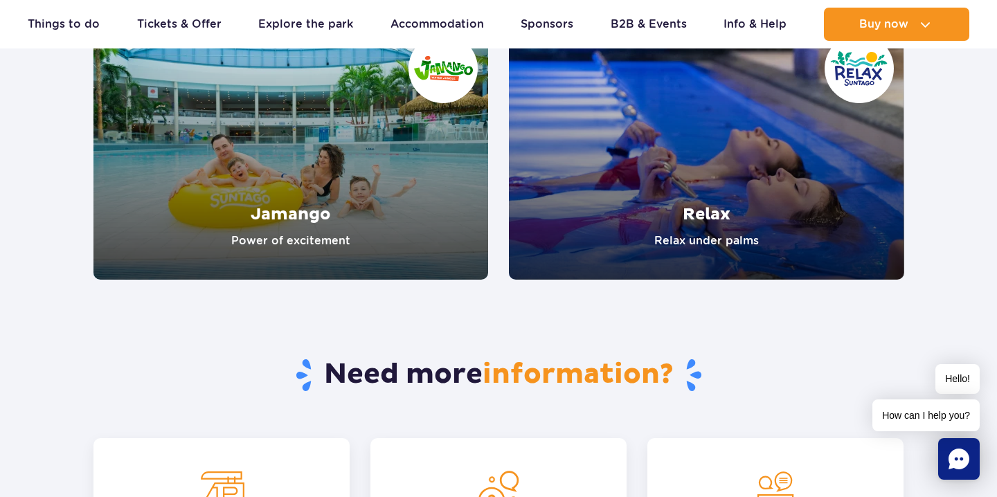
scroll to position [2540, 0]
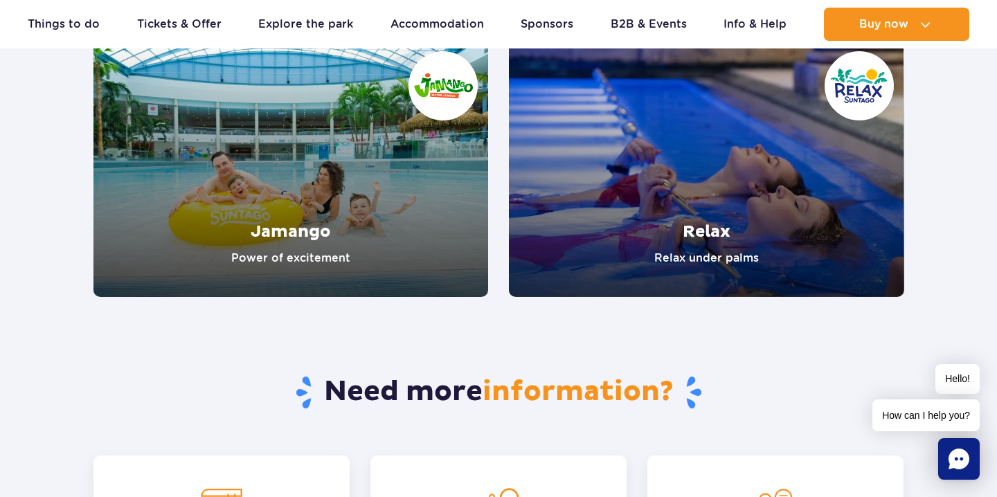
click at [387, 215] on link "Jamango" at bounding box center [290, 169] width 395 height 256
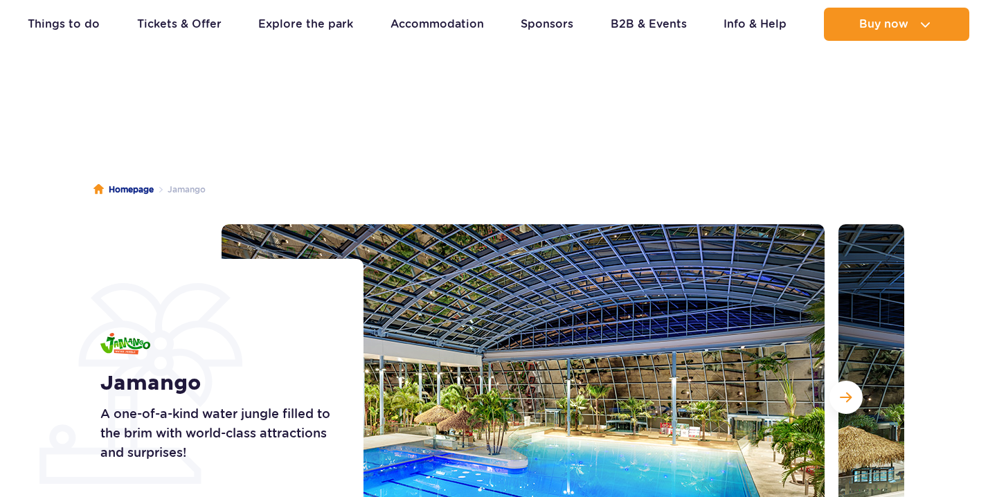
scroll to position [258, 0]
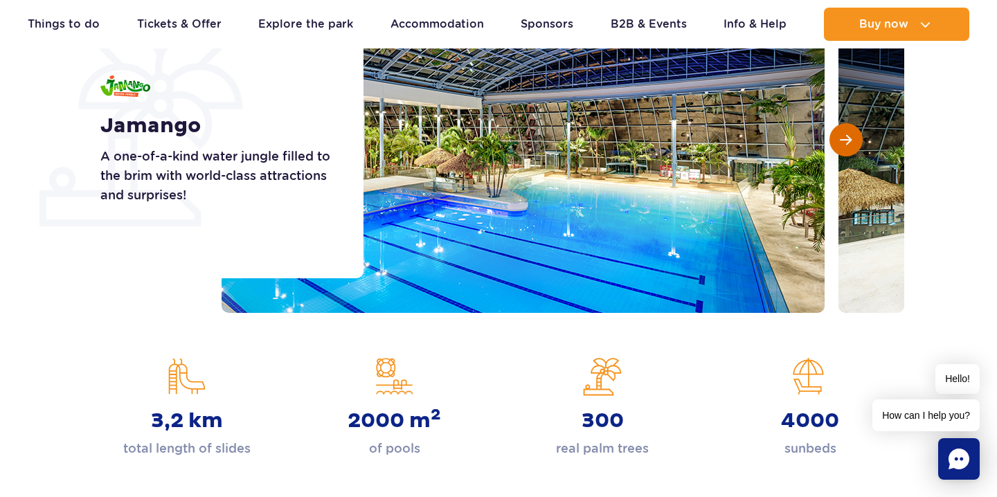
click at [837, 148] on button "Next slide" at bounding box center [846, 139] width 33 height 33
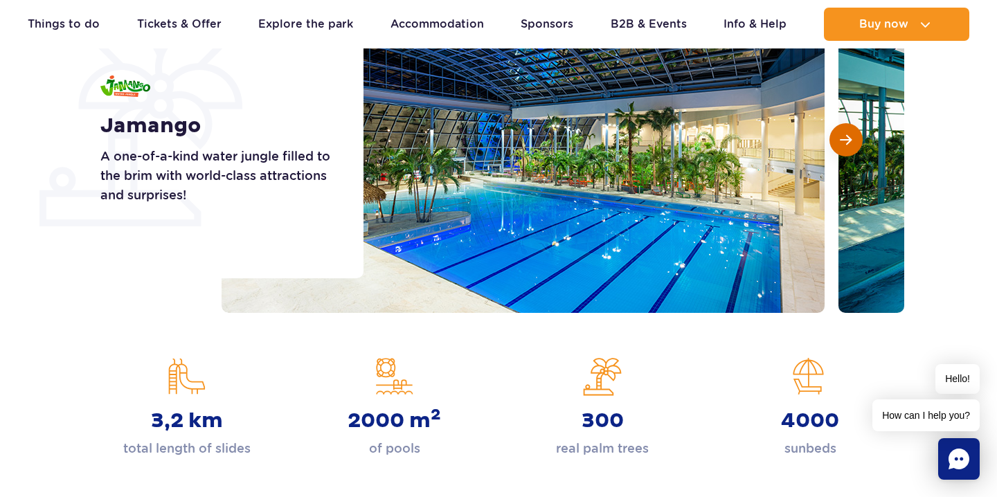
click at [837, 148] on button "Next slide" at bounding box center [846, 139] width 33 height 33
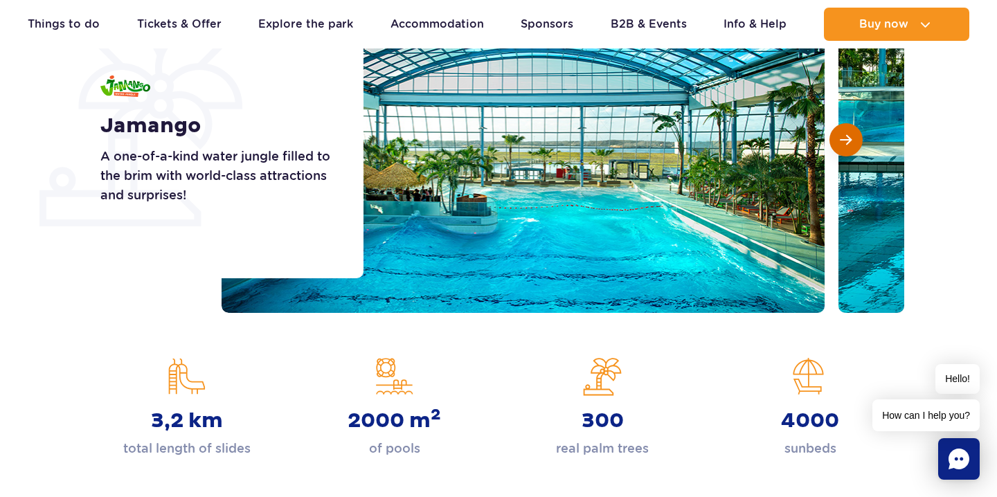
click at [837, 148] on button "Next slide" at bounding box center [846, 139] width 33 height 33
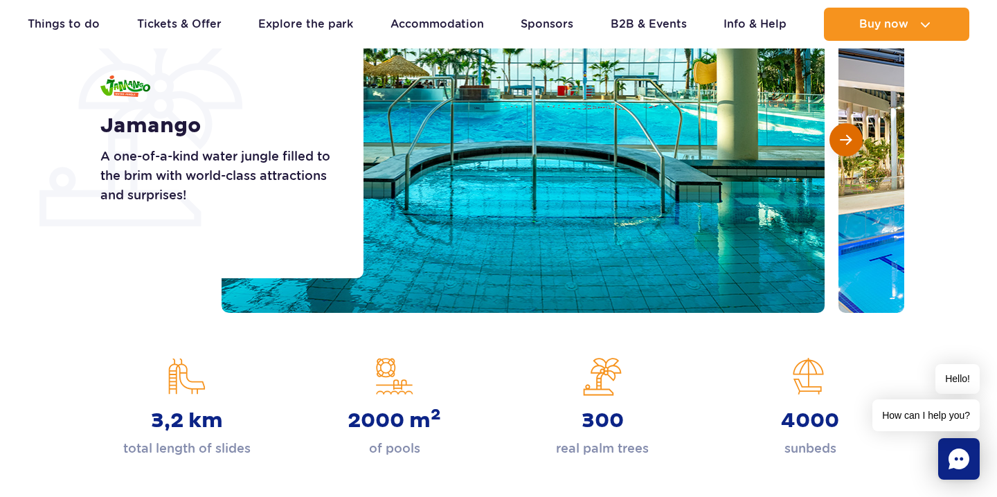
click at [837, 148] on button "Next slide" at bounding box center [846, 139] width 33 height 33
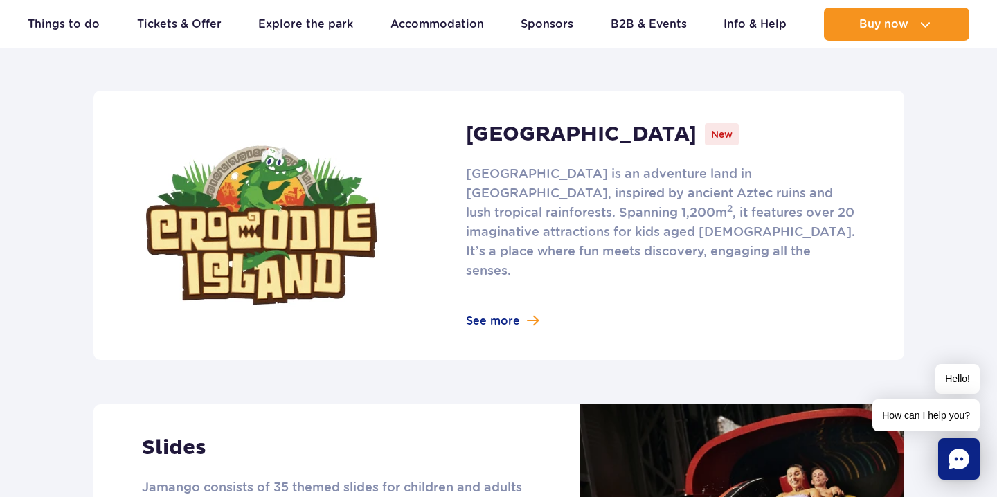
scroll to position [917, 0]
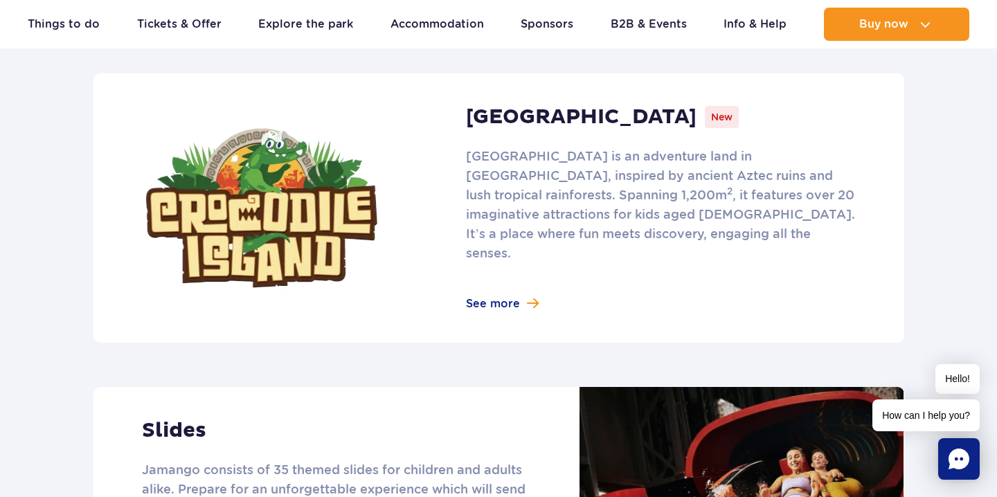
click at [492, 280] on link at bounding box center [498, 207] width 811 height 269
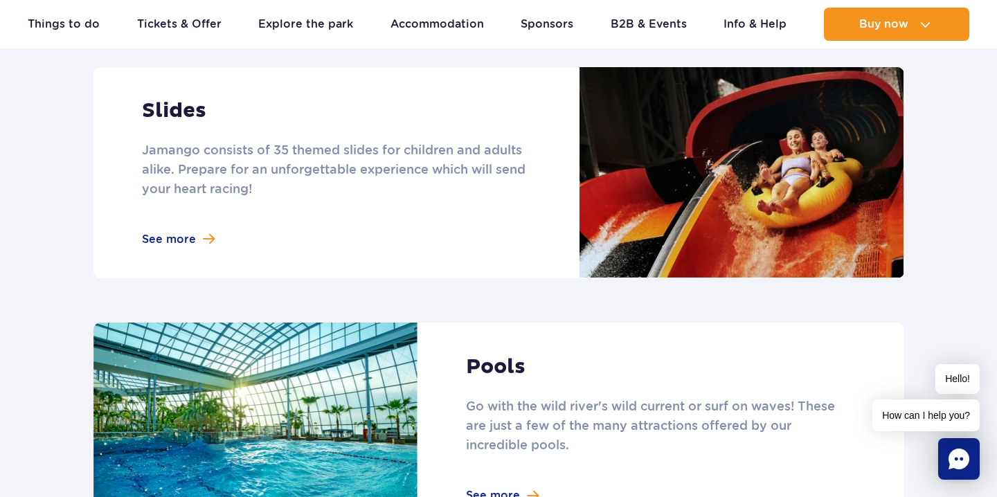
click at [188, 220] on link at bounding box center [498, 172] width 811 height 211
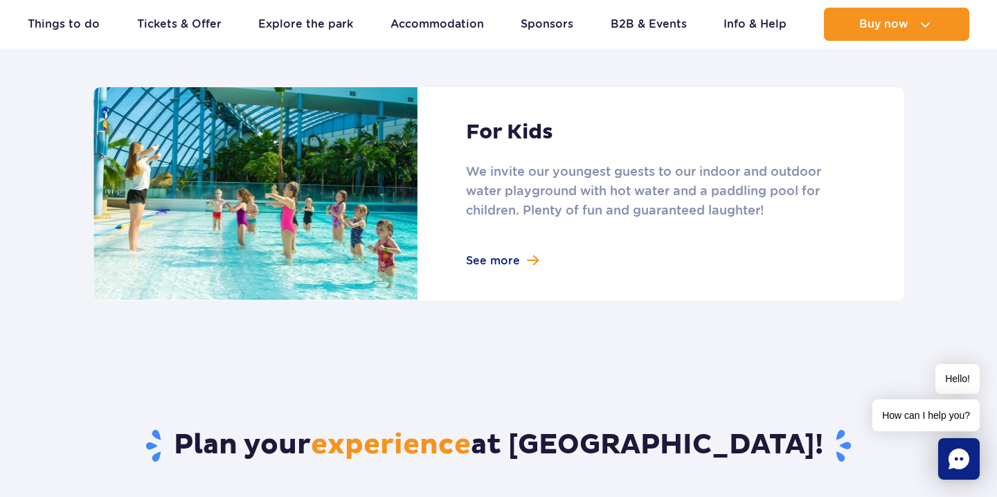
scroll to position [1924, 0]
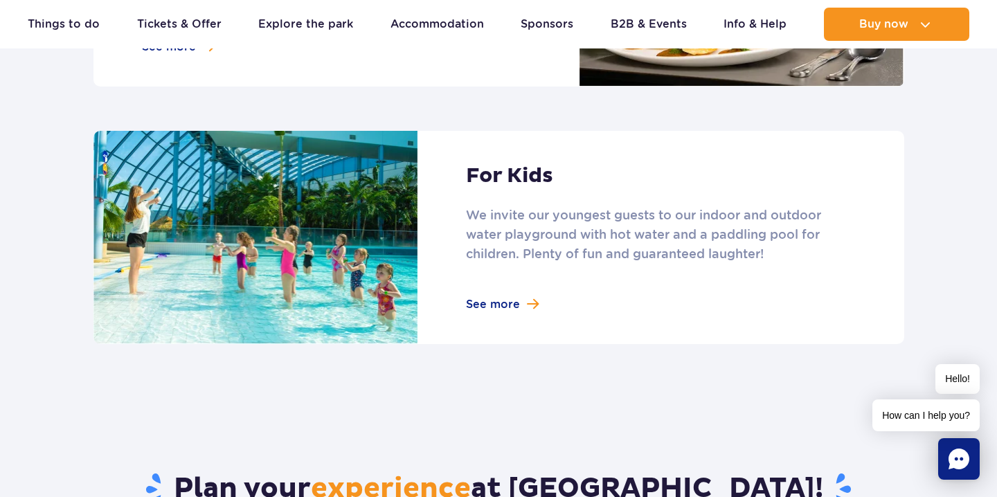
click at [526, 295] on link at bounding box center [498, 237] width 811 height 213
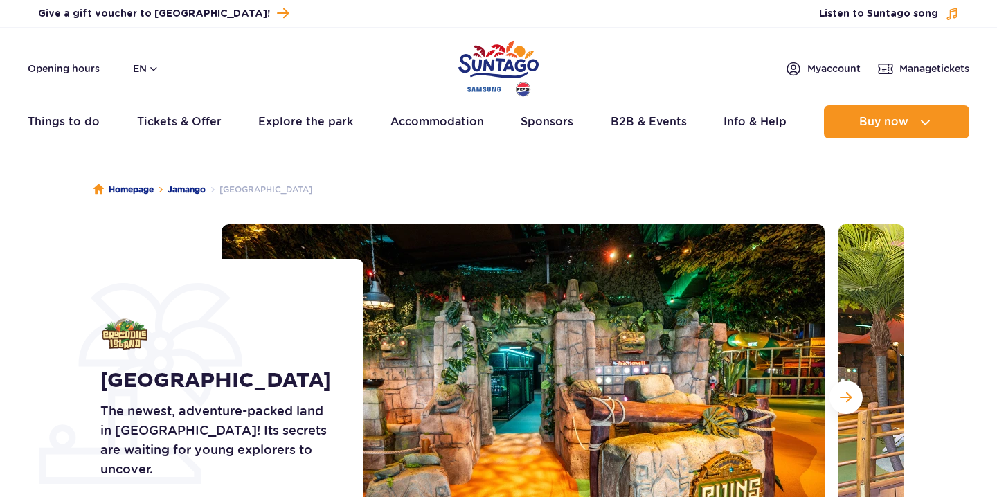
scroll to position [141, 0]
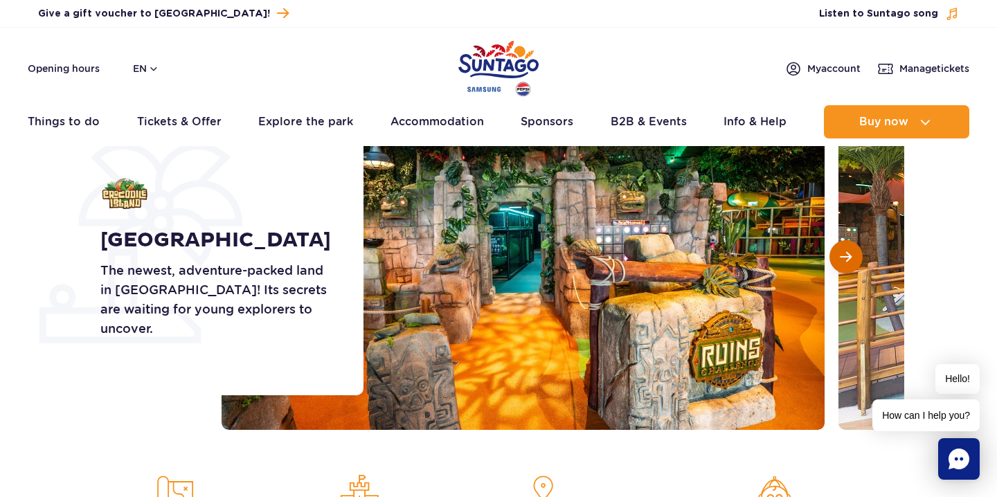
click at [849, 252] on span "Next slide" at bounding box center [846, 257] width 12 height 12
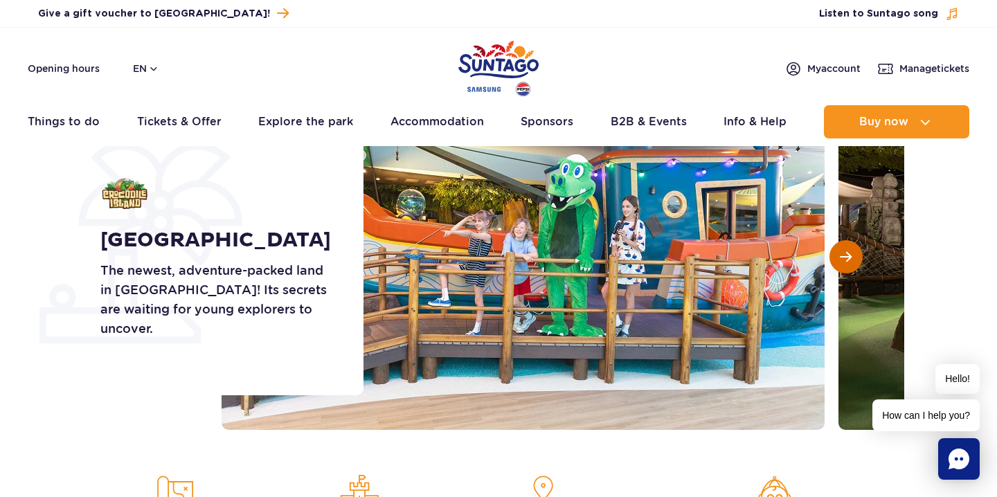
click at [849, 252] on span "Next slide" at bounding box center [846, 257] width 12 height 12
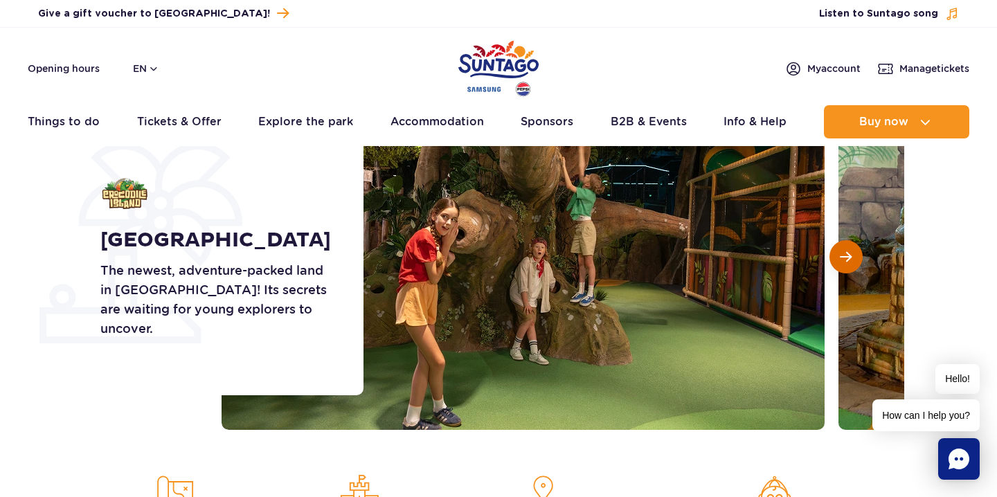
click at [849, 252] on span "Next slide" at bounding box center [846, 257] width 12 height 12
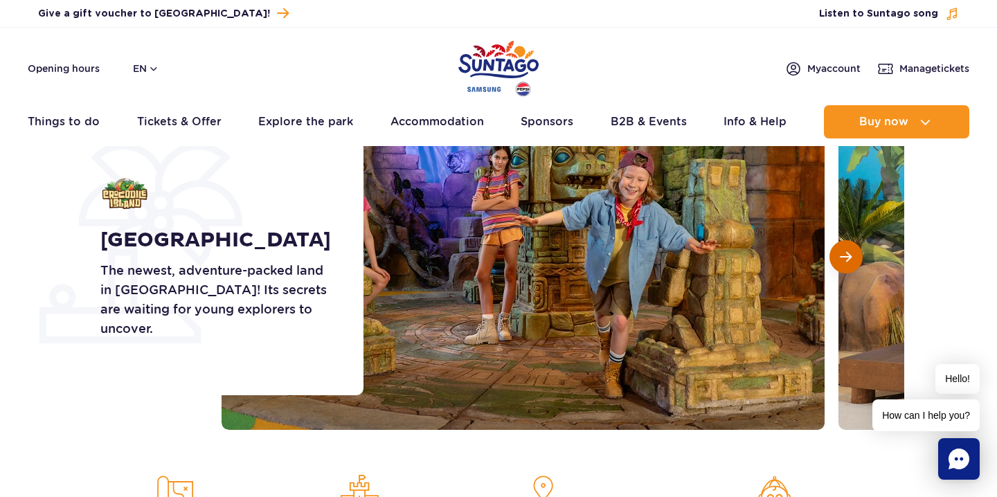
click at [849, 252] on span "Next slide" at bounding box center [846, 257] width 12 height 12
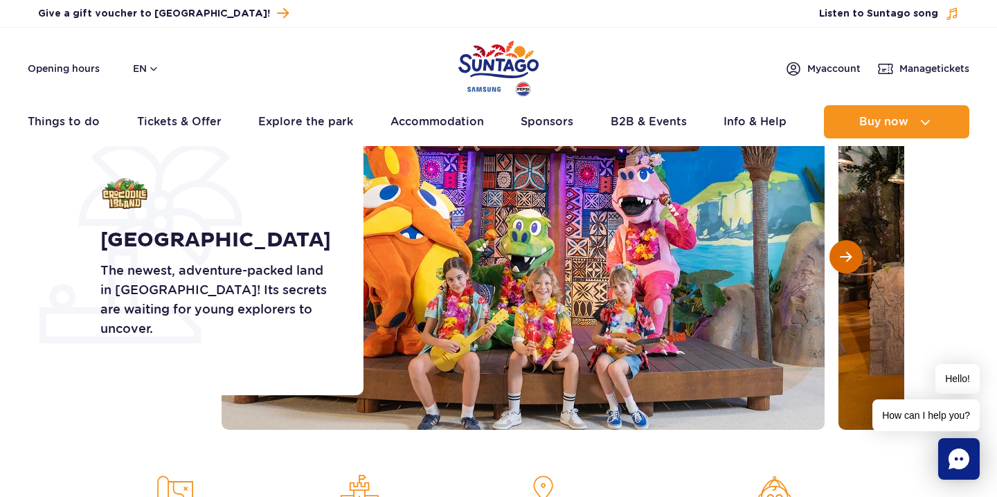
click at [849, 252] on span "Next slide" at bounding box center [846, 257] width 12 height 12
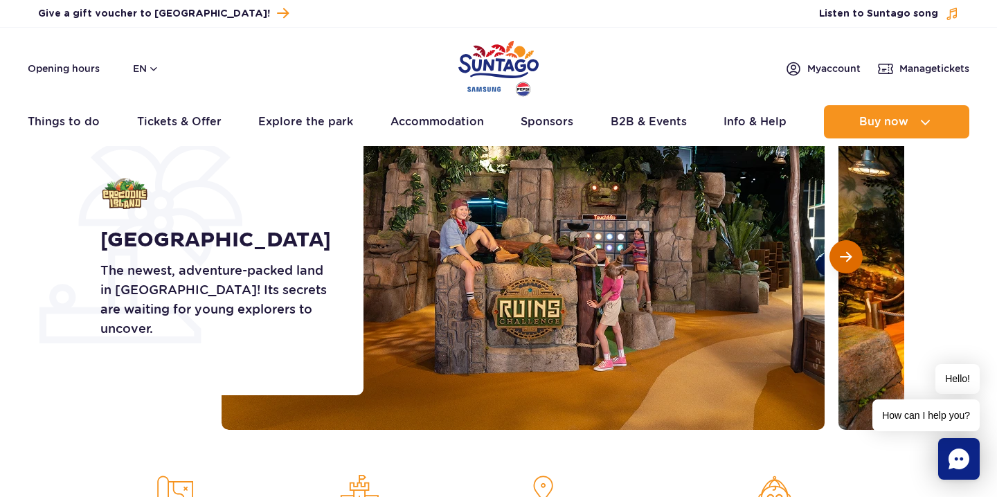
click at [849, 252] on span "Next slide" at bounding box center [846, 257] width 12 height 12
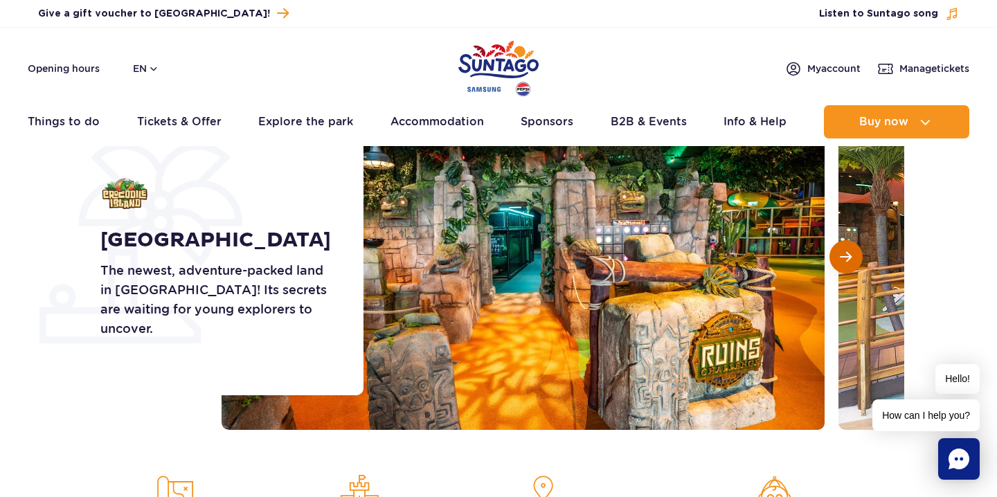
click at [849, 252] on span "Next slide" at bounding box center [846, 257] width 12 height 12
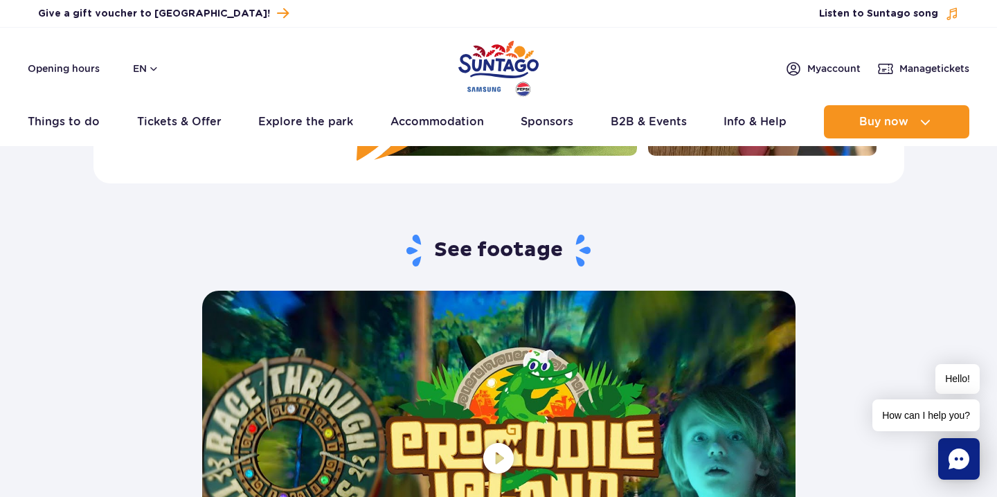
scroll to position [2480, 0]
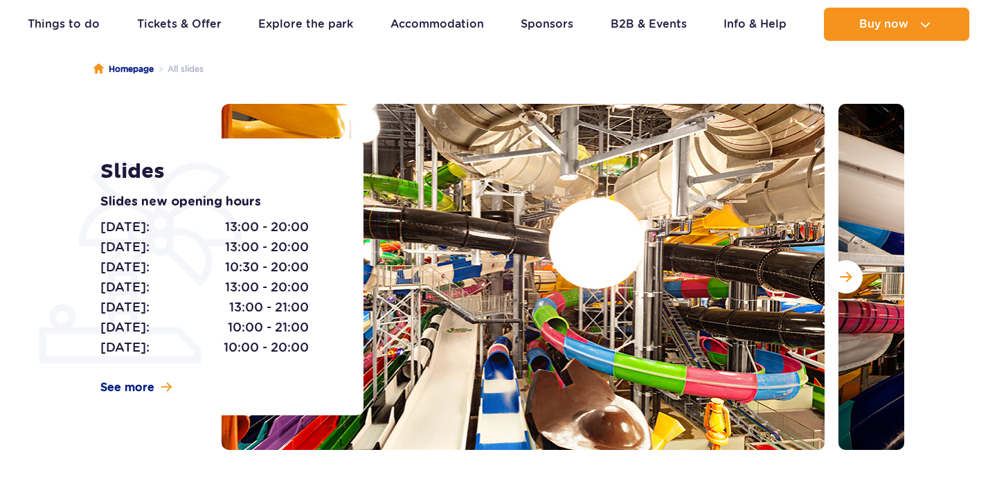
scroll to position [132, 0]
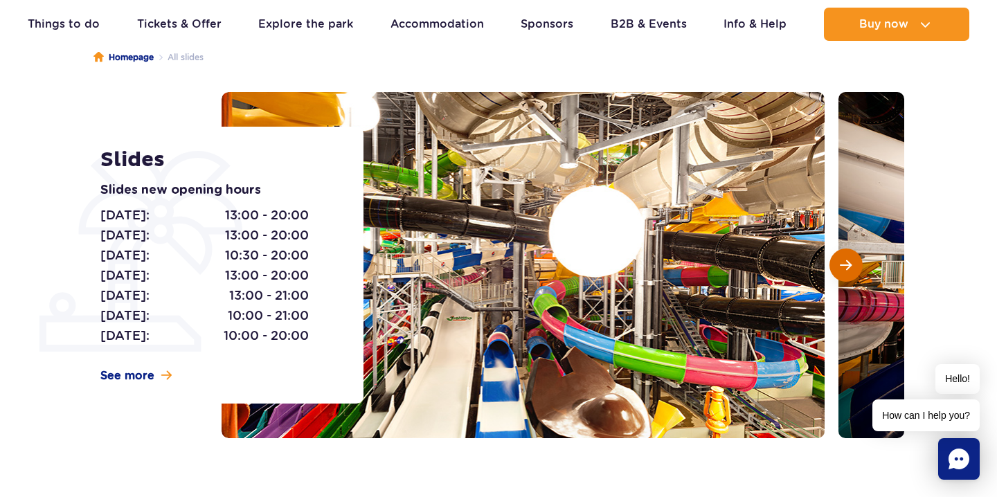
click at [850, 261] on span "Next slide" at bounding box center [846, 265] width 12 height 12
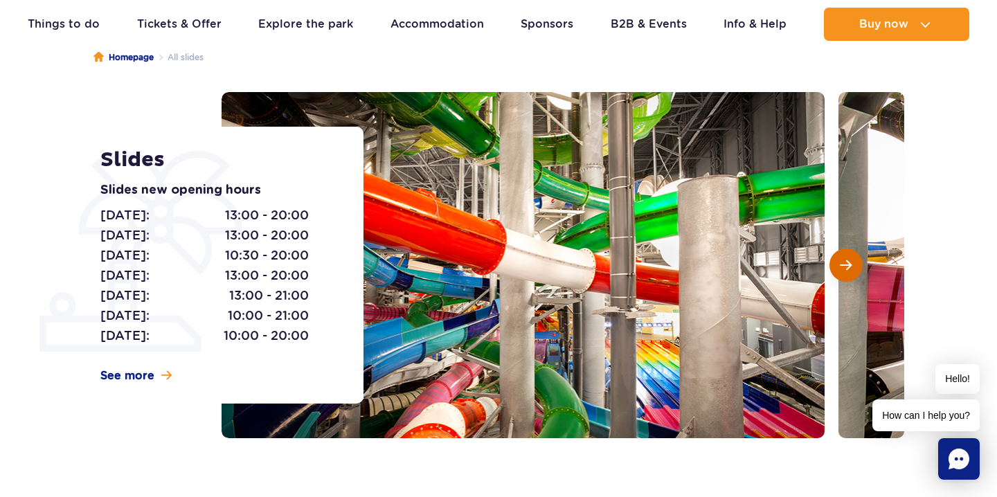
click at [850, 261] on span "Next slide" at bounding box center [846, 265] width 12 height 12
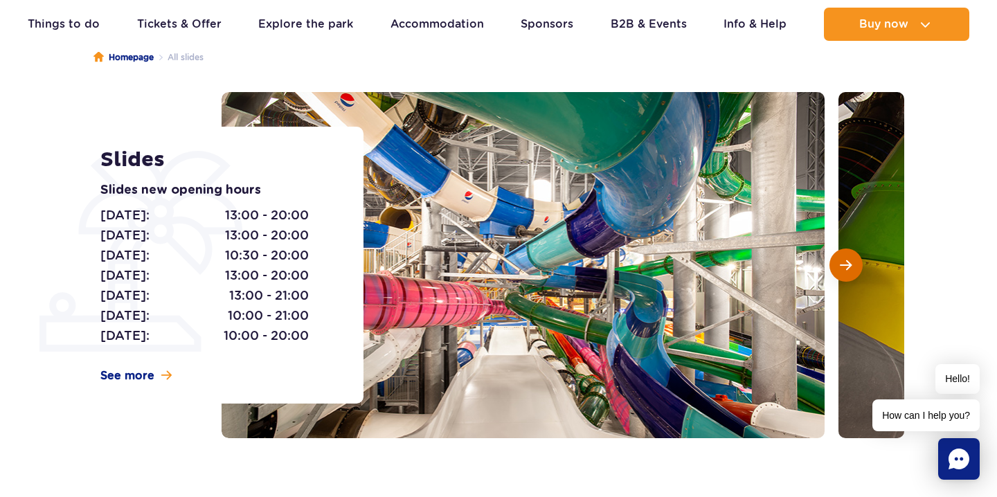
click at [850, 261] on span "Next slide" at bounding box center [846, 265] width 12 height 12
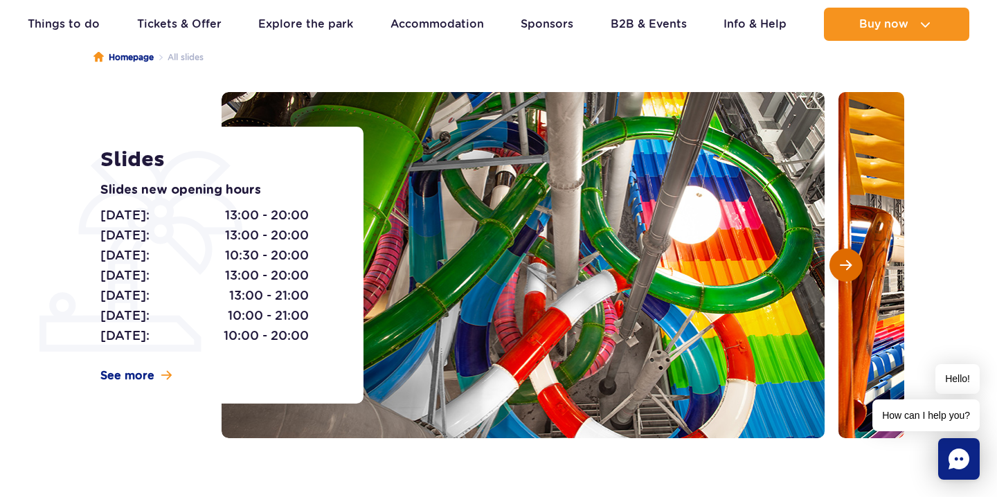
click at [850, 261] on span "Next slide" at bounding box center [846, 265] width 12 height 12
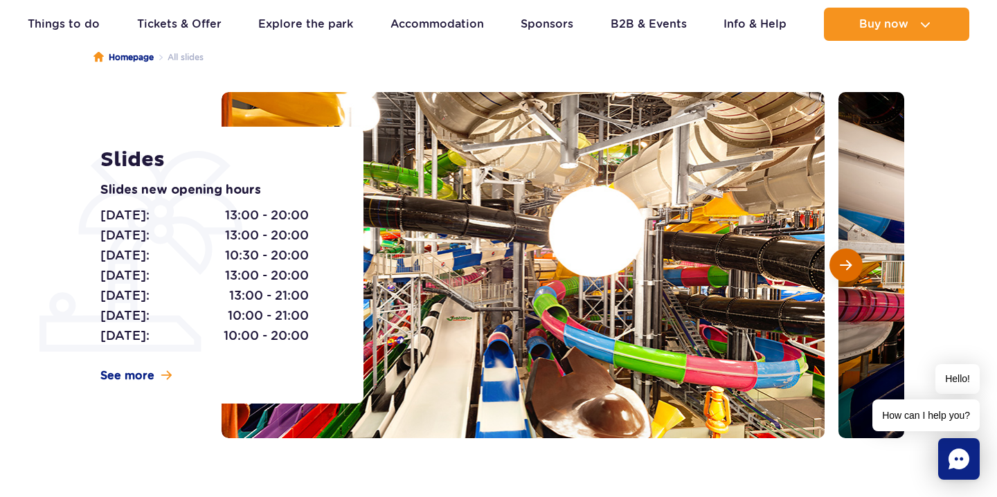
click at [850, 261] on span "Next slide" at bounding box center [846, 265] width 12 height 12
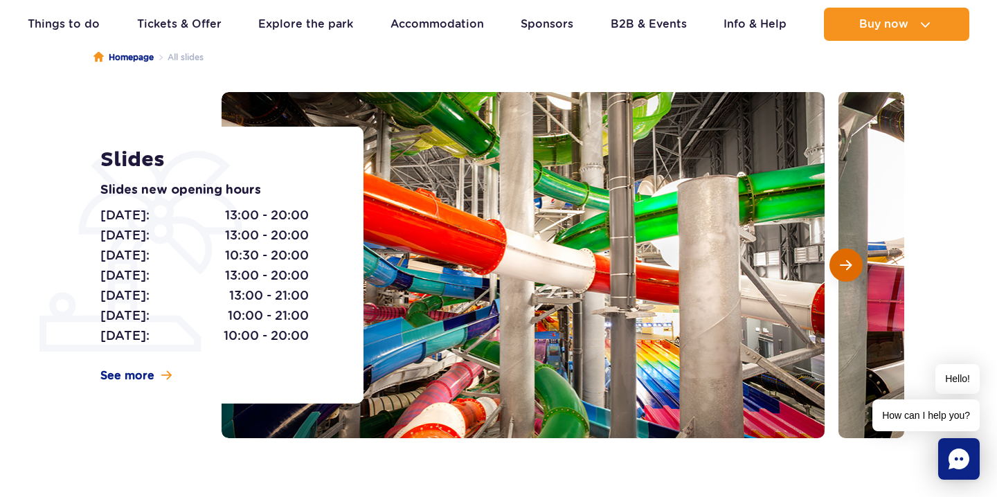
click at [850, 261] on span "Next slide" at bounding box center [846, 265] width 12 height 12
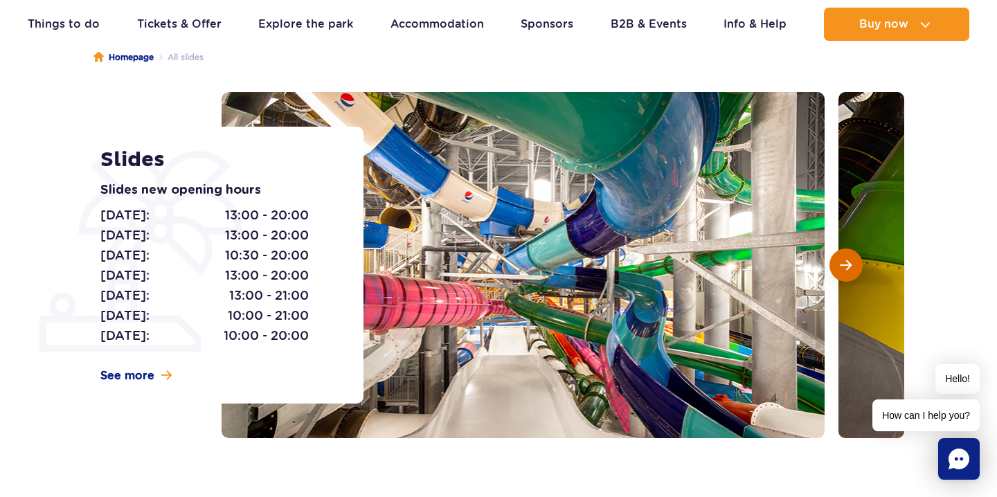
click at [850, 261] on span "Next slide" at bounding box center [846, 265] width 12 height 12
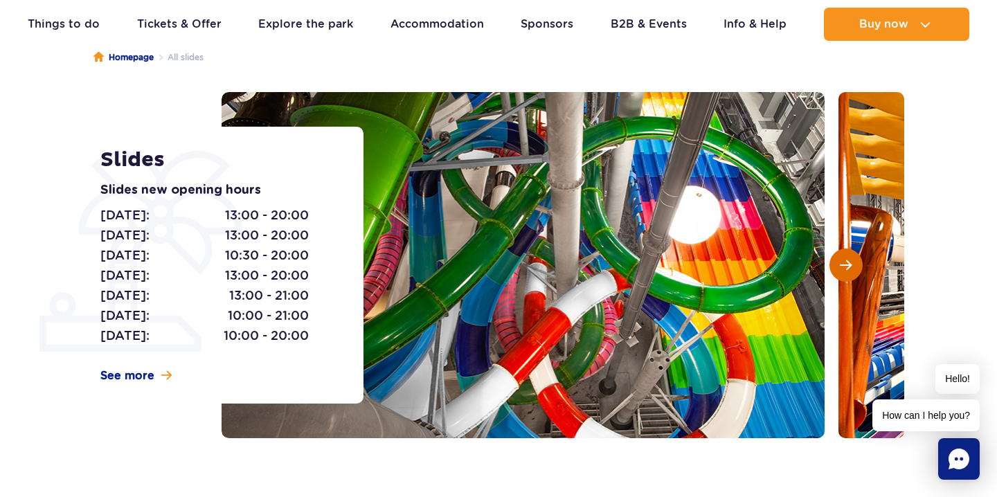
click at [850, 261] on span "Next slide" at bounding box center [846, 265] width 12 height 12
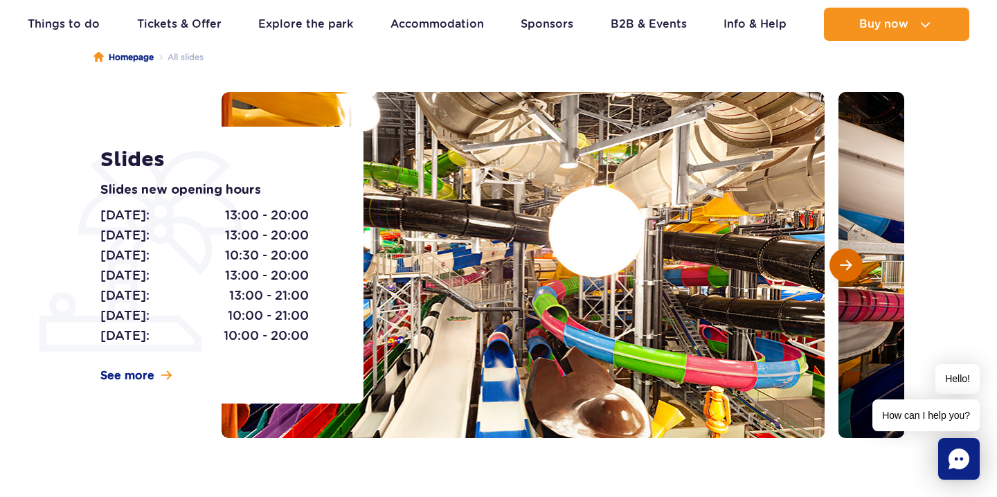
click at [850, 261] on span "Next slide" at bounding box center [846, 265] width 12 height 12
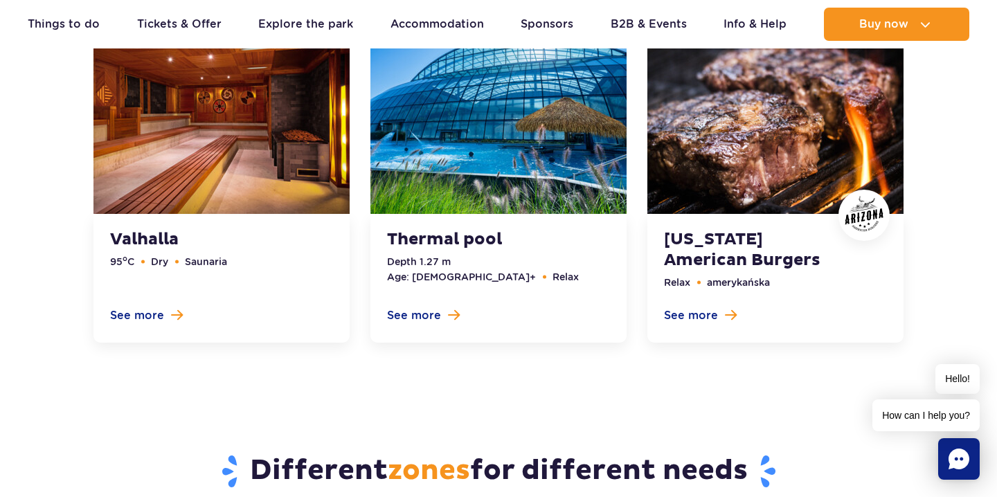
scroll to position [4413, 0]
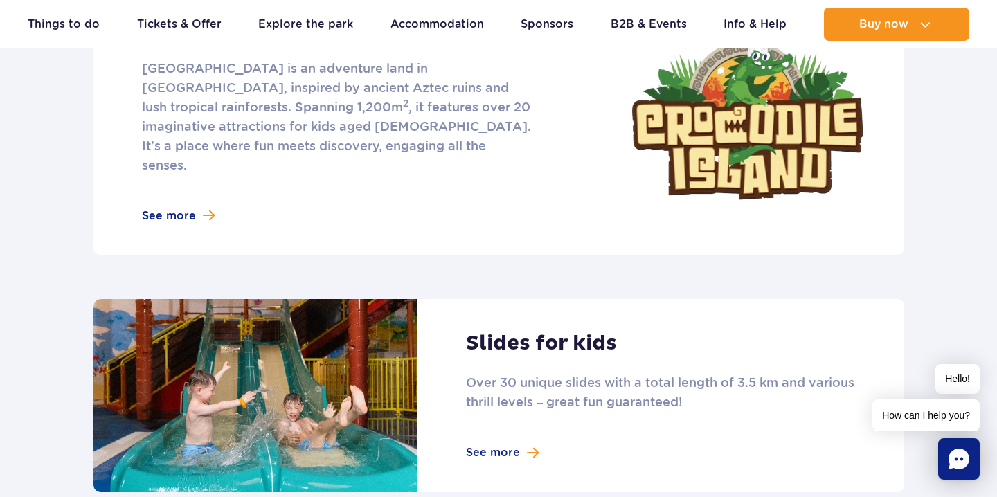
scroll to position [807, 0]
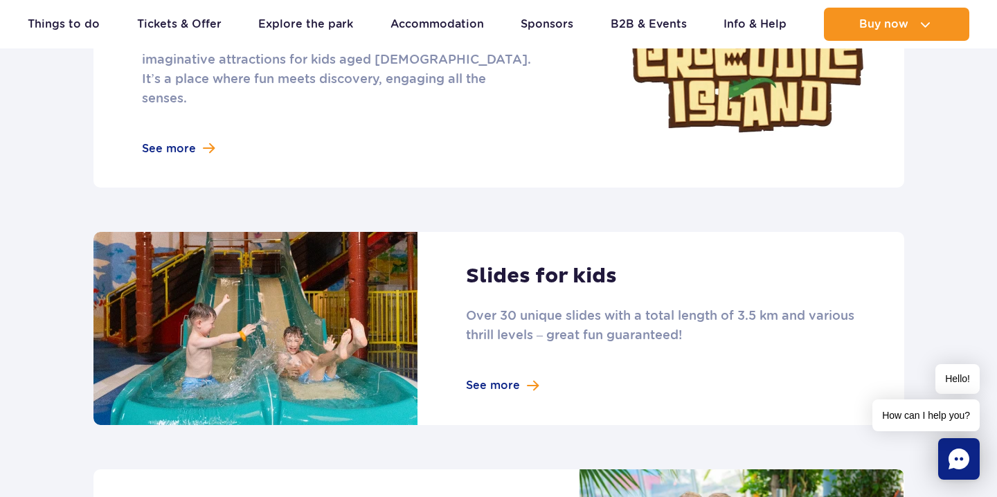
click at [509, 349] on link at bounding box center [498, 328] width 811 height 193
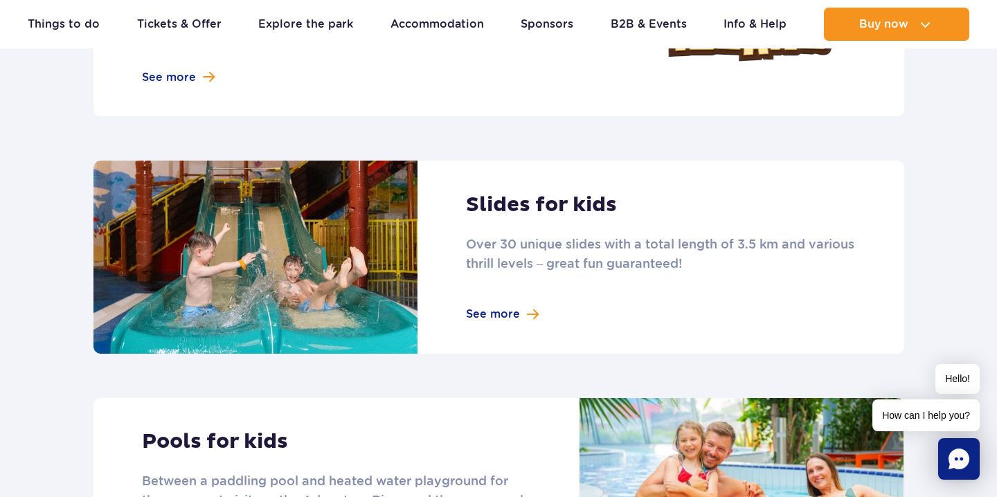
scroll to position [1076, 0]
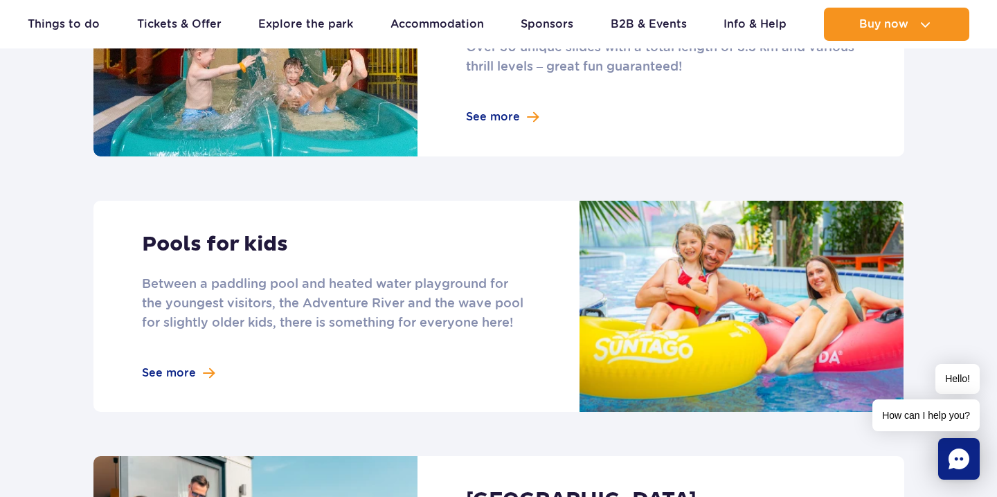
click at [375, 281] on link at bounding box center [498, 306] width 811 height 211
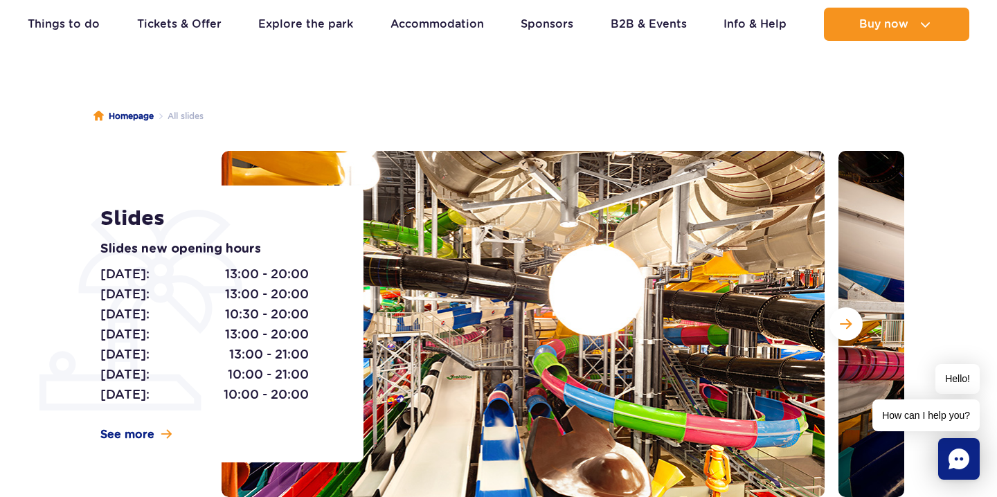
scroll to position [174, 0]
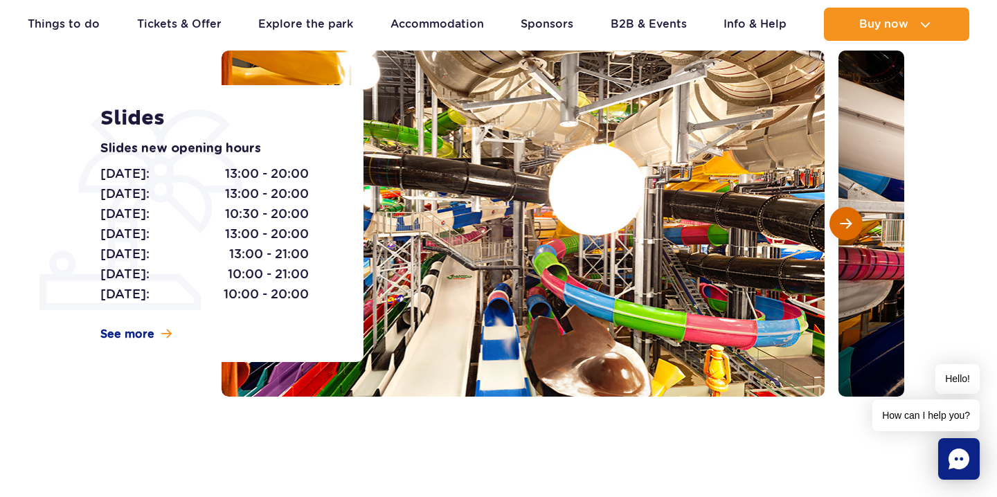
click at [851, 231] on button "Next slide" at bounding box center [846, 223] width 33 height 33
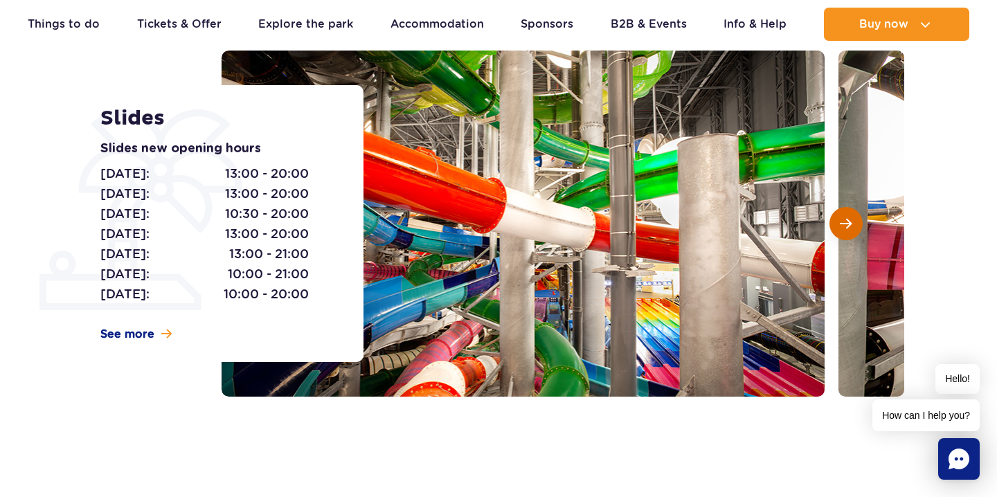
click at [851, 231] on button "Next slide" at bounding box center [846, 223] width 33 height 33
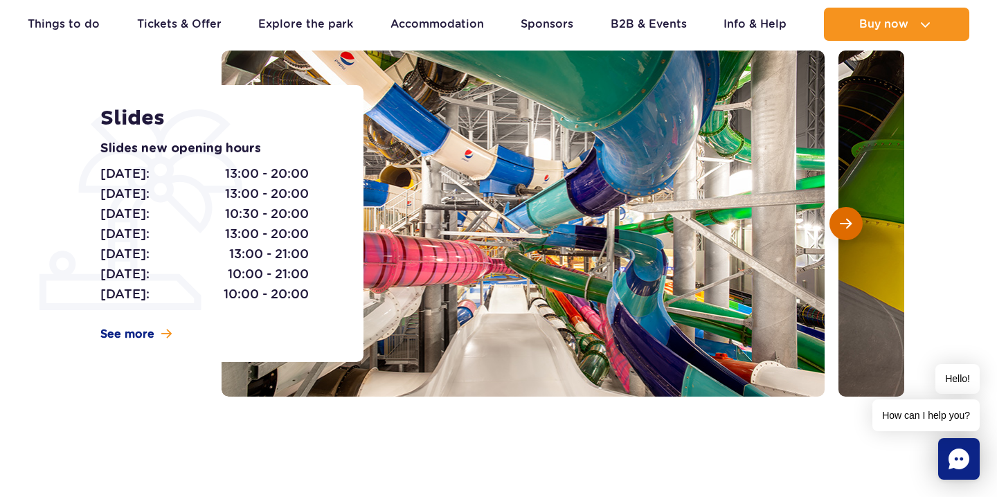
click at [851, 231] on button "Next slide" at bounding box center [846, 223] width 33 height 33
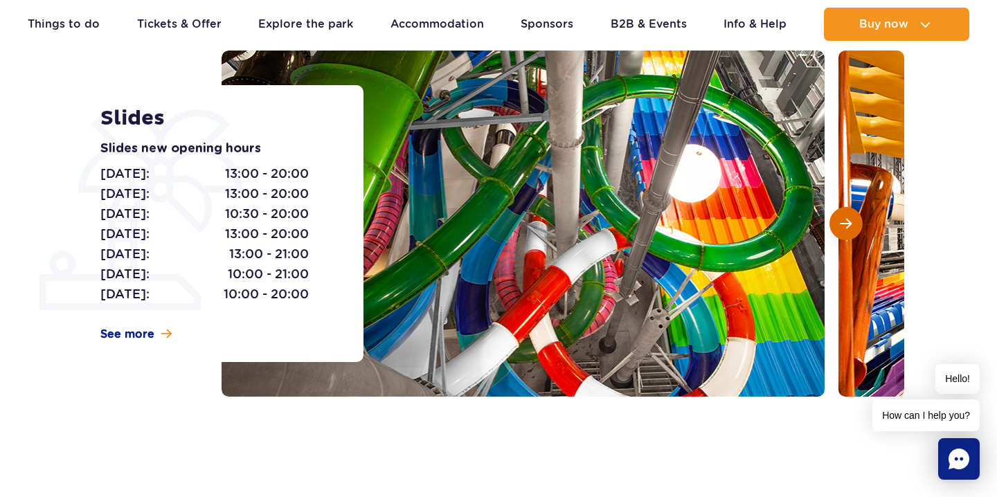
click at [851, 231] on button "Next slide" at bounding box center [846, 223] width 33 height 33
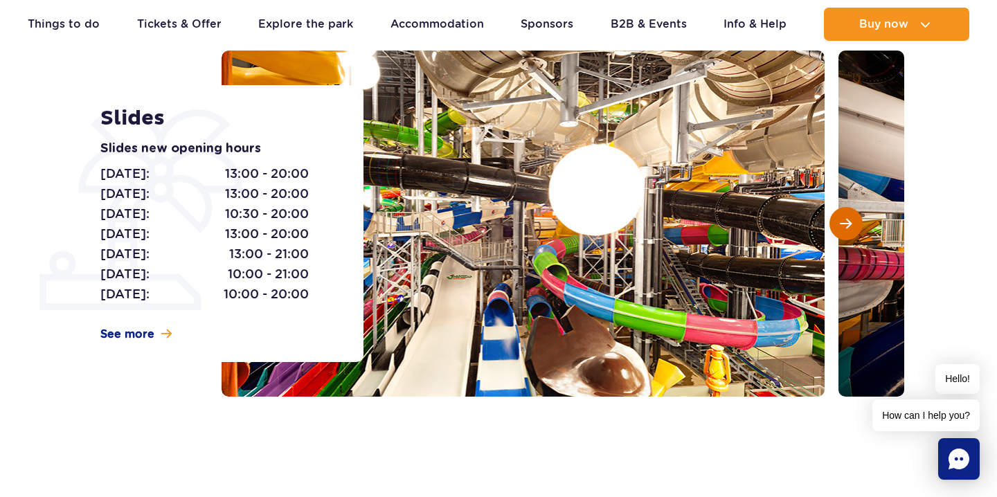
click at [851, 231] on button "Next slide" at bounding box center [846, 223] width 33 height 33
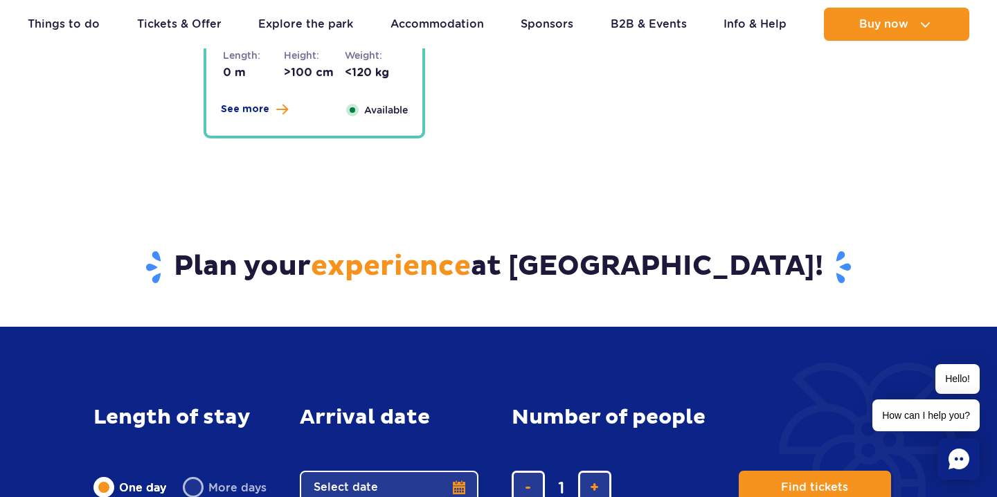
scroll to position [3624, 0]
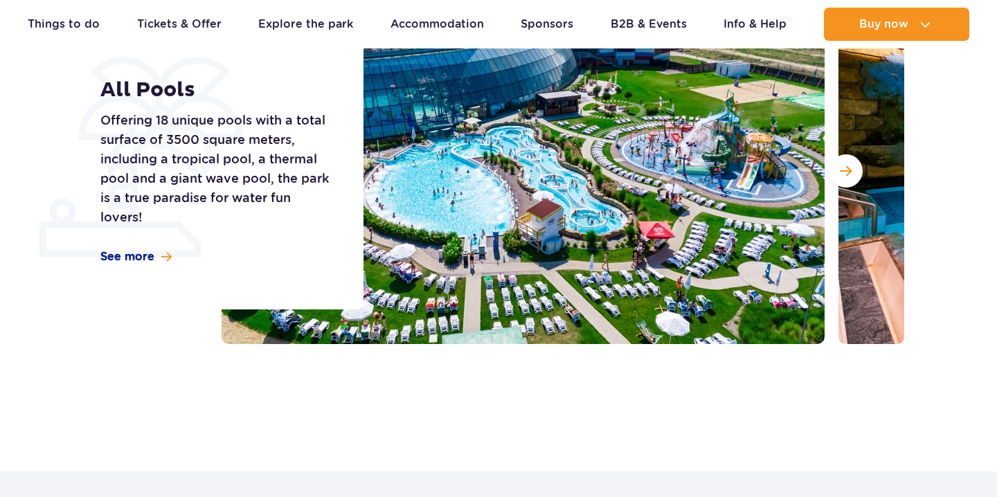
scroll to position [172, 0]
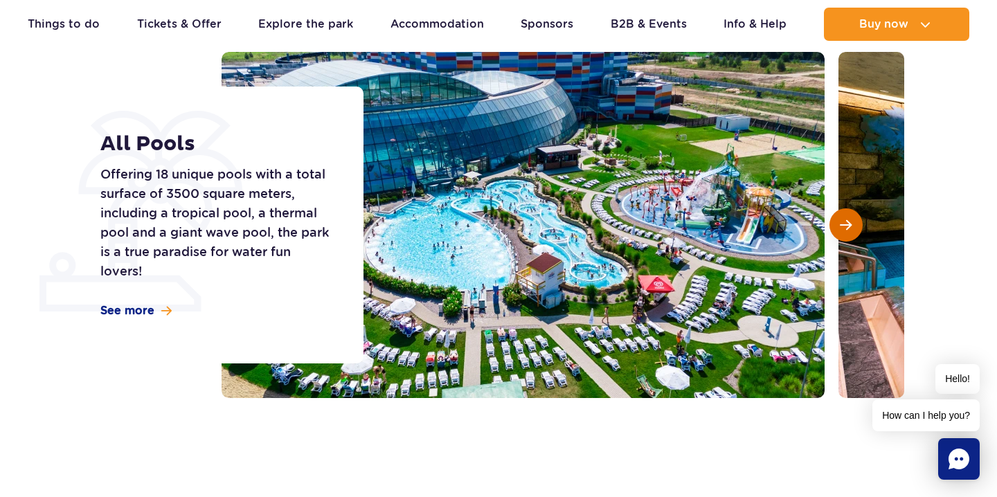
click at [847, 221] on span "Next slide" at bounding box center [846, 225] width 12 height 12
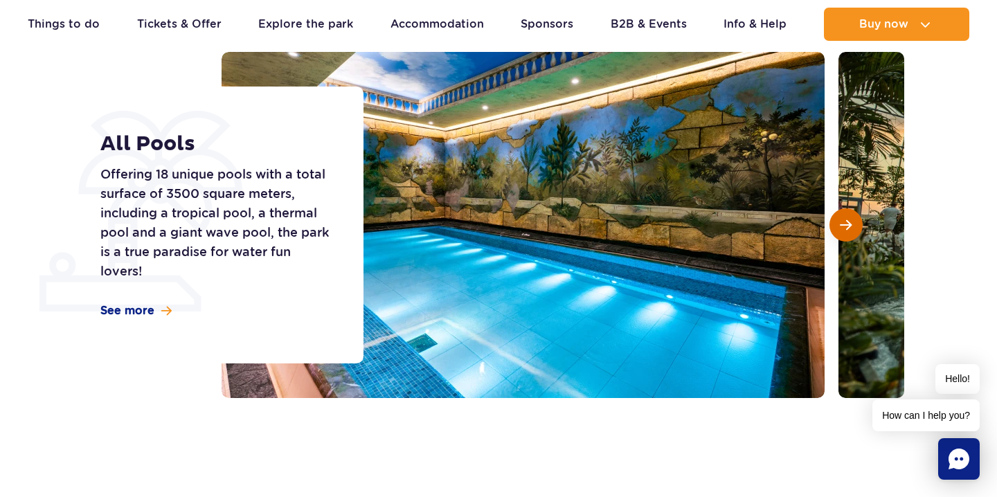
click at [847, 221] on span "Next slide" at bounding box center [846, 225] width 12 height 12
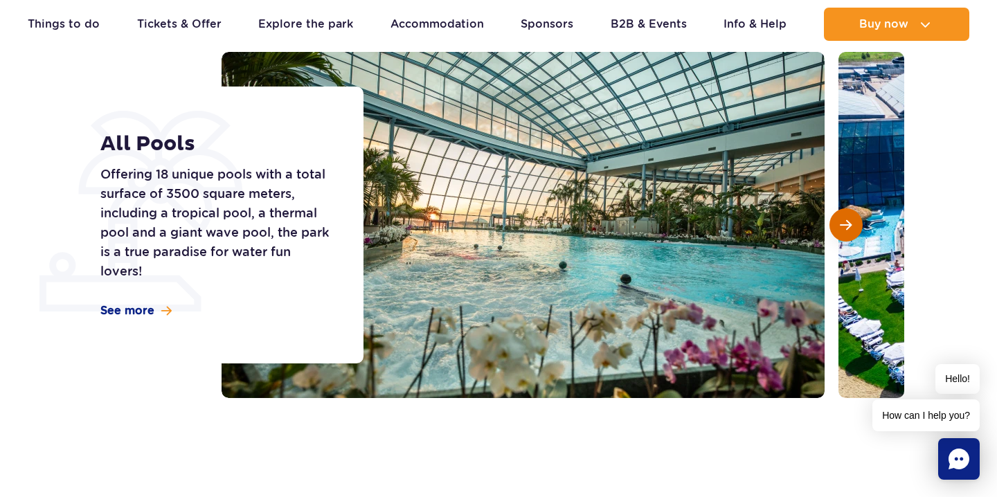
click at [847, 221] on span "Next slide" at bounding box center [846, 225] width 12 height 12
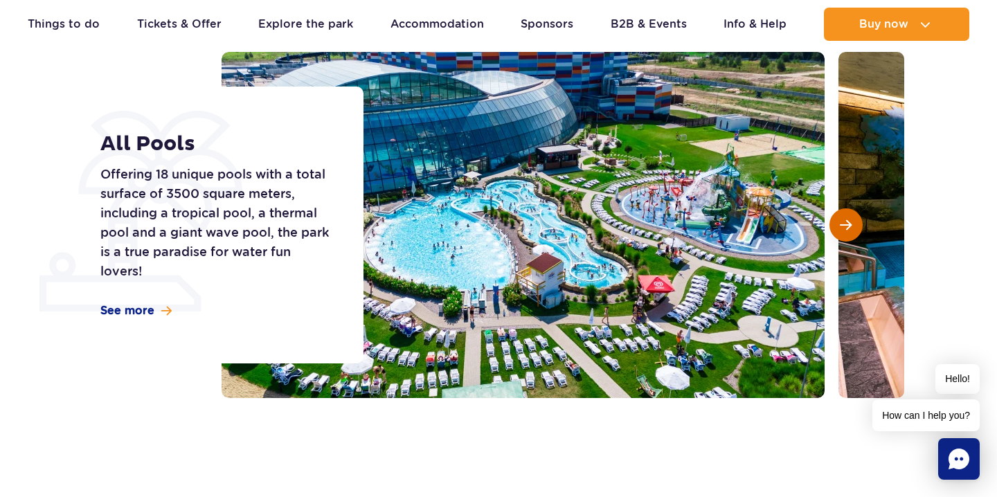
click at [847, 221] on span "Next slide" at bounding box center [846, 225] width 12 height 12
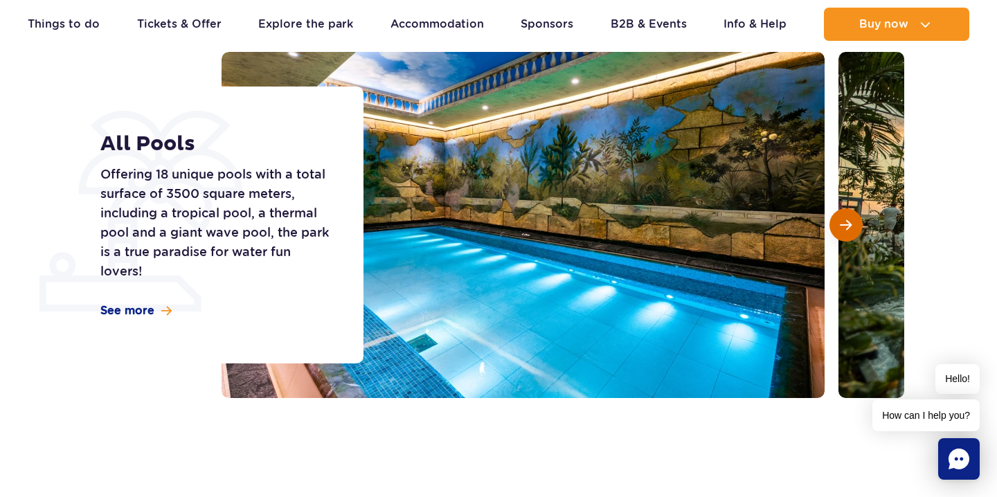
click at [847, 221] on span "Next slide" at bounding box center [846, 225] width 12 height 12
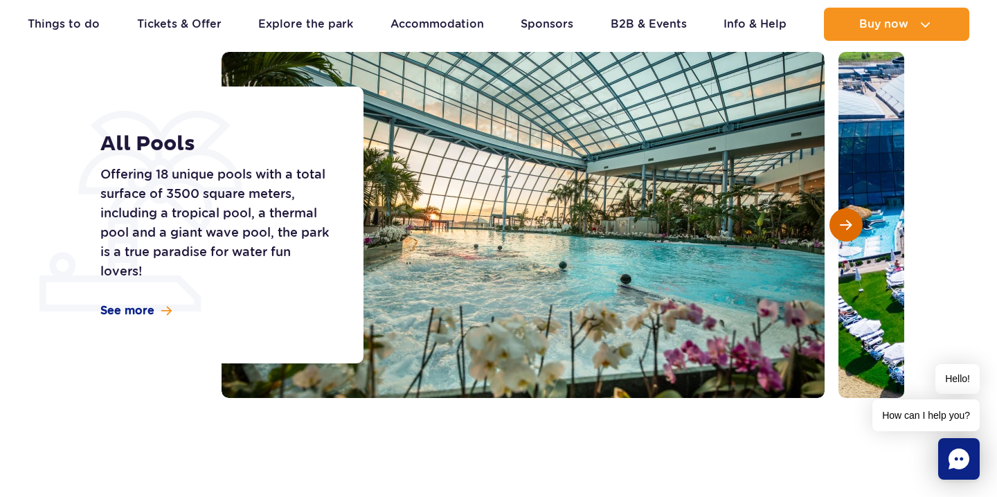
click at [847, 221] on span "Next slide" at bounding box center [846, 225] width 12 height 12
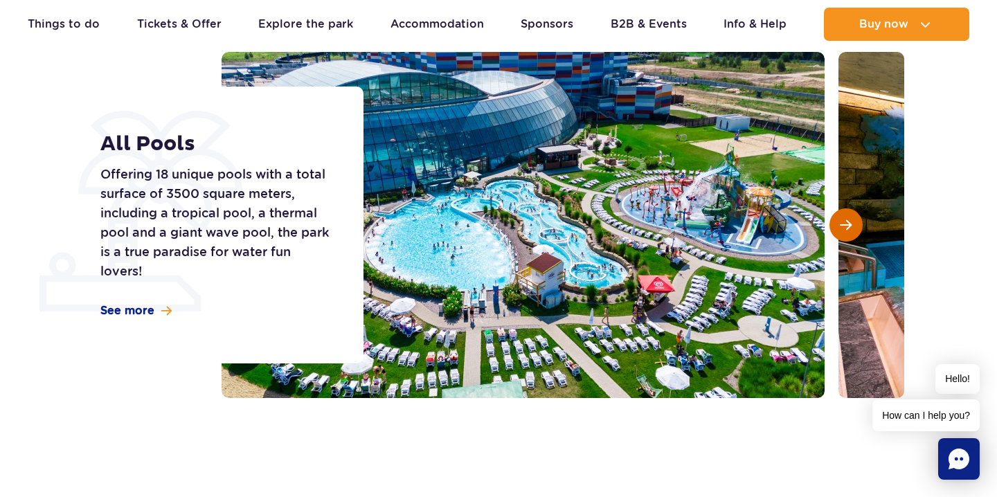
click at [847, 221] on span "Next slide" at bounding box center [846, 225] width 12 height 12
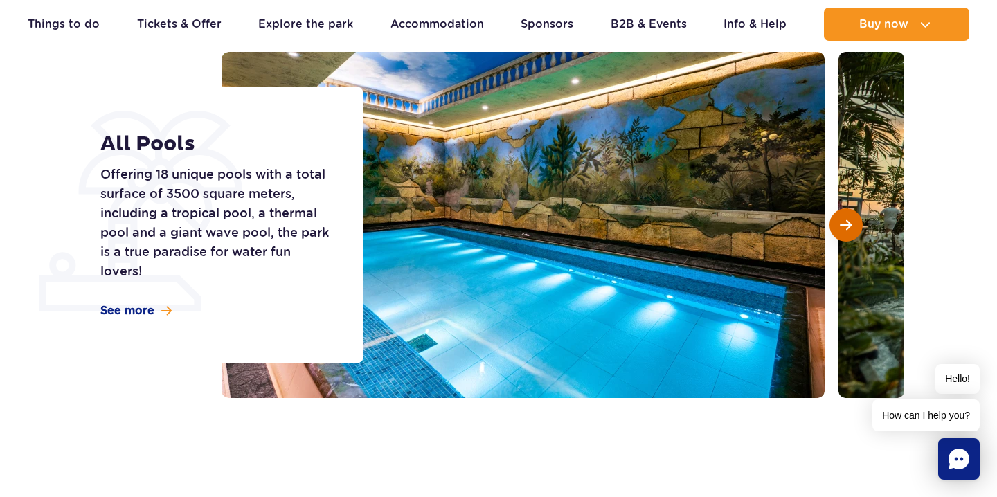
click at [847, 221] on span "Next slide" at bounding box center [846, 225] width 12 height 12
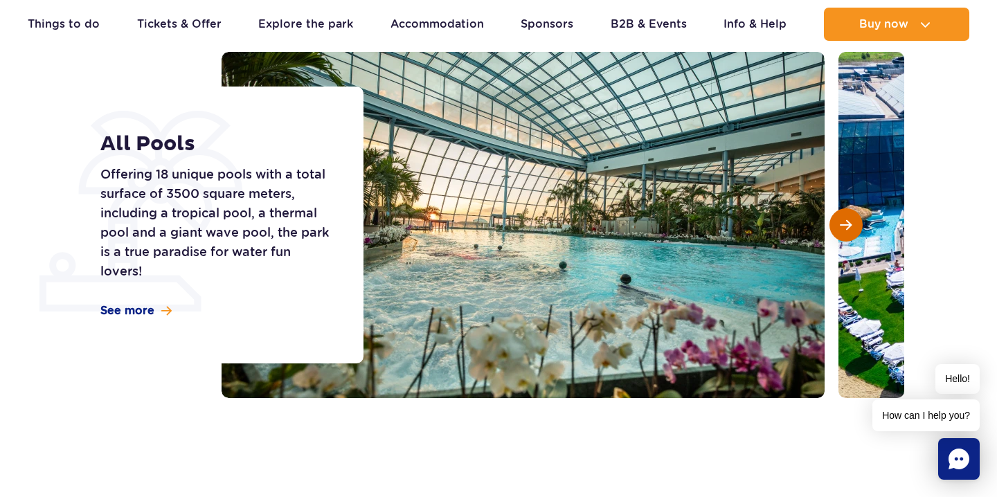
click at [847, 221] on span "Next slide" at bounding box center [846, 225] width 12 height 12
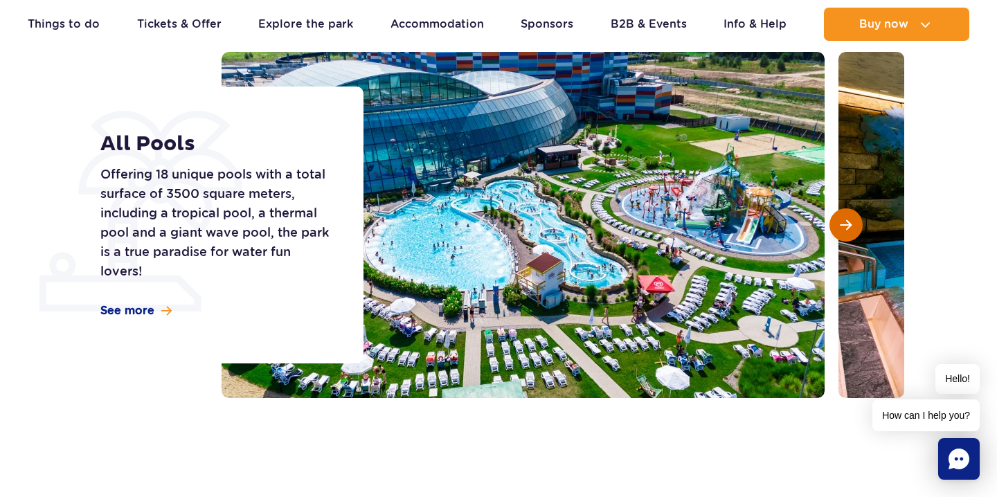
click at [847, 221] on span "Next slide" at bounding box center [846, 225] width 12 height 12
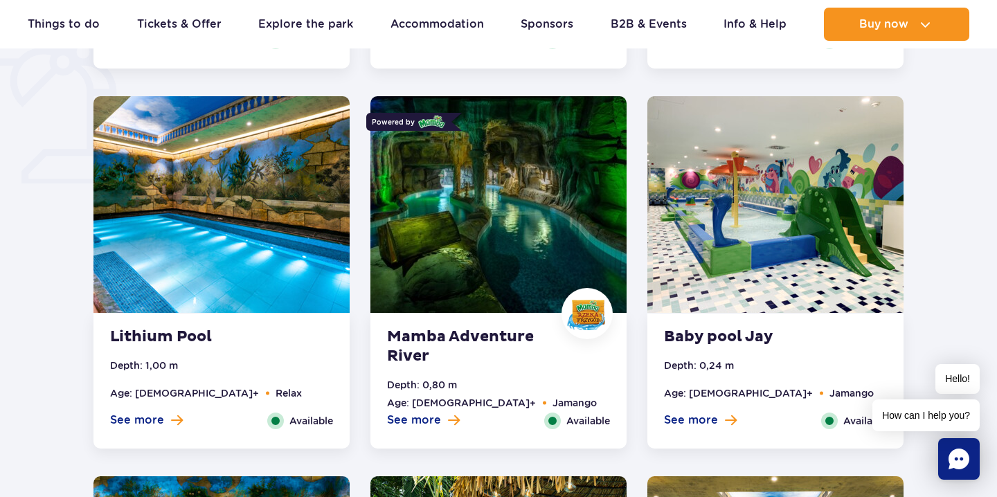
scroll to position [1148, 0]
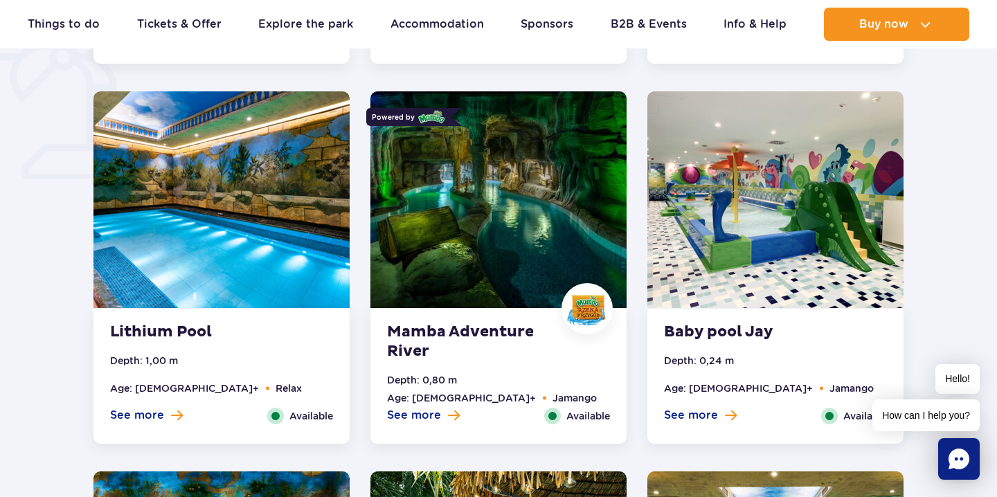
click at [474, 224] on img at bounding box center [498, 199] width 256 height 217
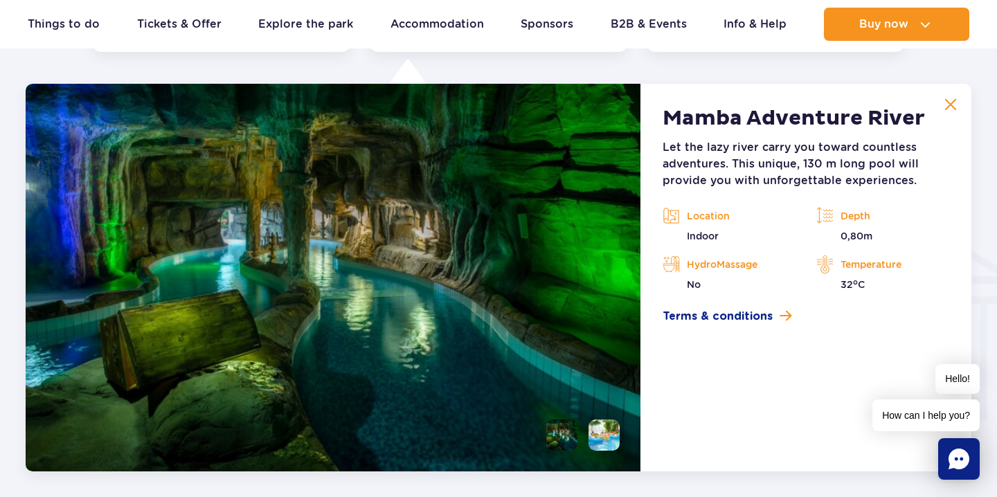
scroll to position [1540, 0]
click at [554, 424] on li at bounding box center [561, 435] width 31 height 31
click at [600, 432] on li at bounding box center [604, 435] width 31 height 31
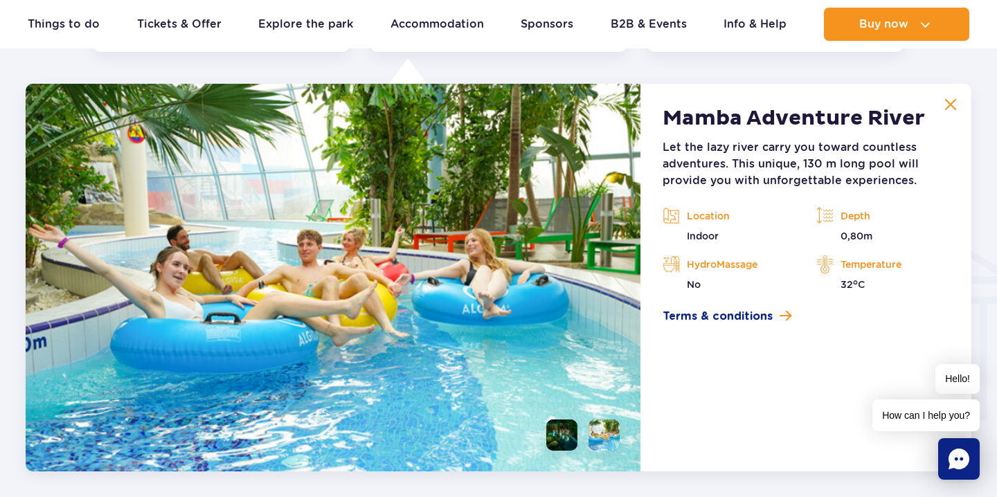
click at [559, 433] on li at bounding box center [561, 435] width 31 height 31
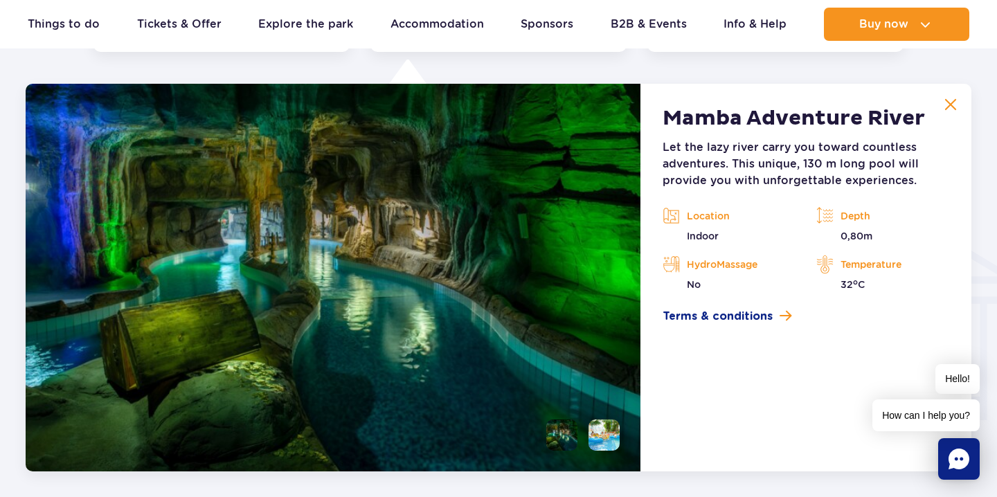
click at [947, 101] on img at bounding box center [951, 104] width 12 height 12
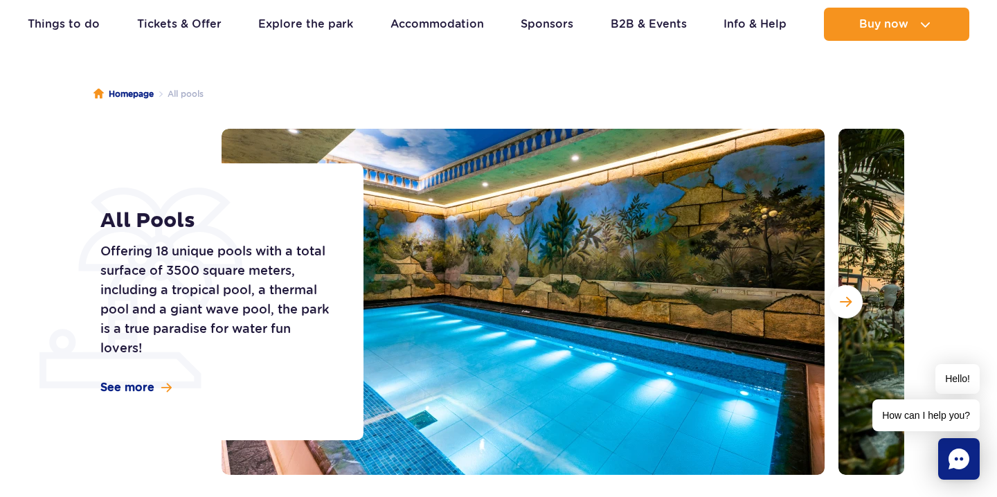
scroll to position [99, 0]
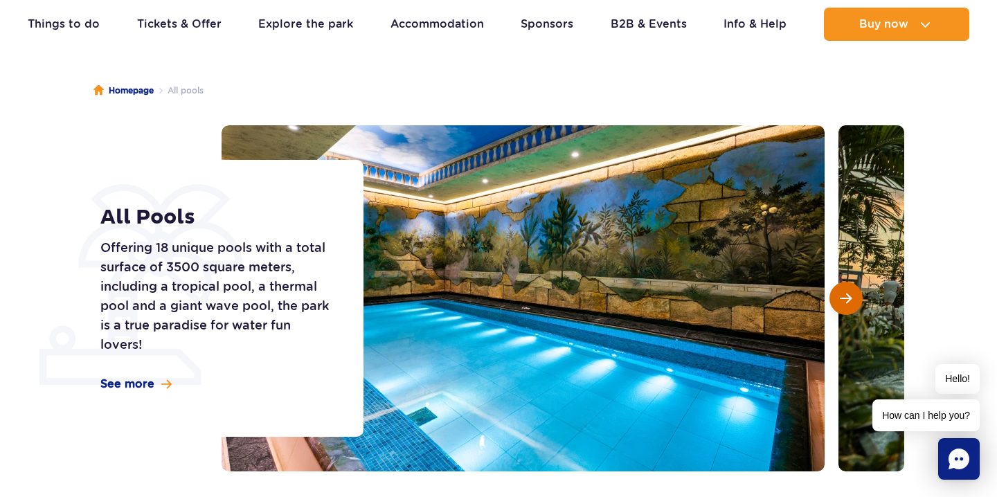
click at [843, 295] on span "Next slide" at bounding box center [846, 298] width 12 height 12
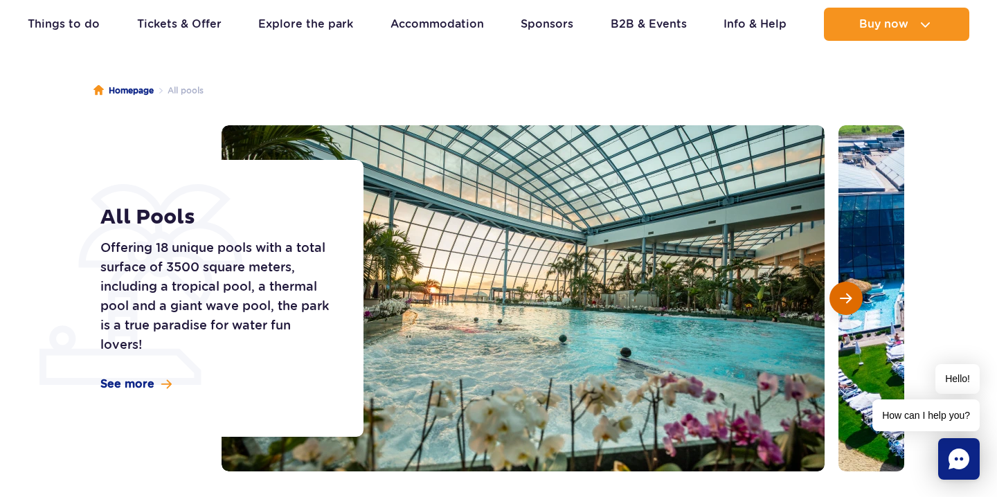
click at [843, 295] on span "Next slide" at bounding box center [846, 298] width 12 height 12
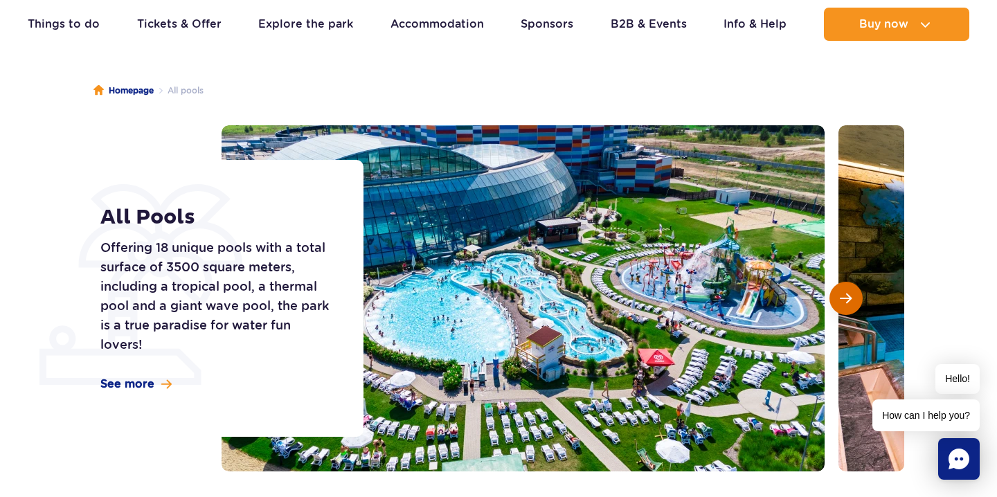
click at [843, 295] on span "Next slide" at bounding box center [846, 298] width 12 height 12
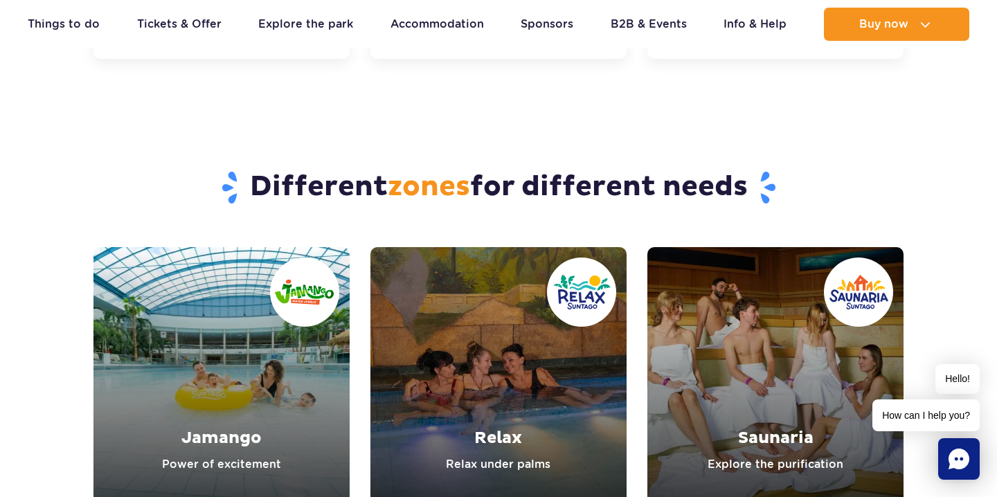
scroll to position [3630, 0]
